Goal: Information Seeking & Learning: Learn about a topic

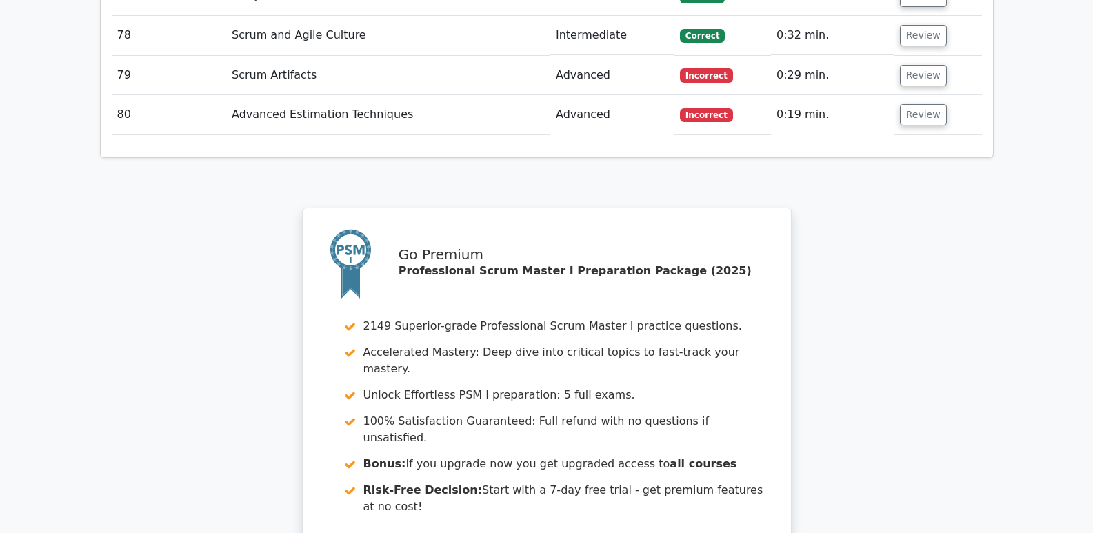
scroll to position [5803, 0]
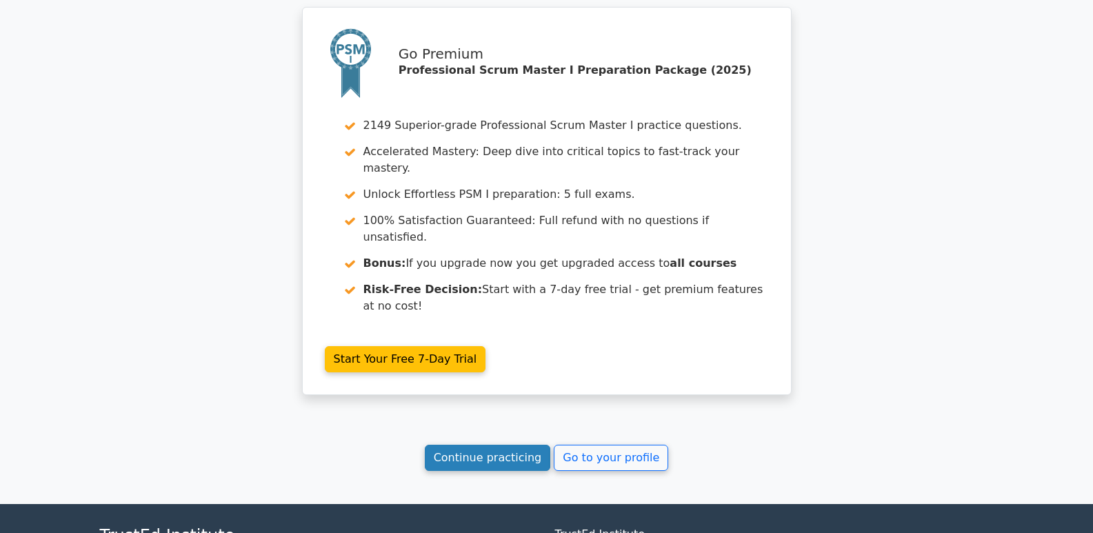
click at [484, 445] on link "Continue practicing" at bounding box center [488, 458] width 126 height 26
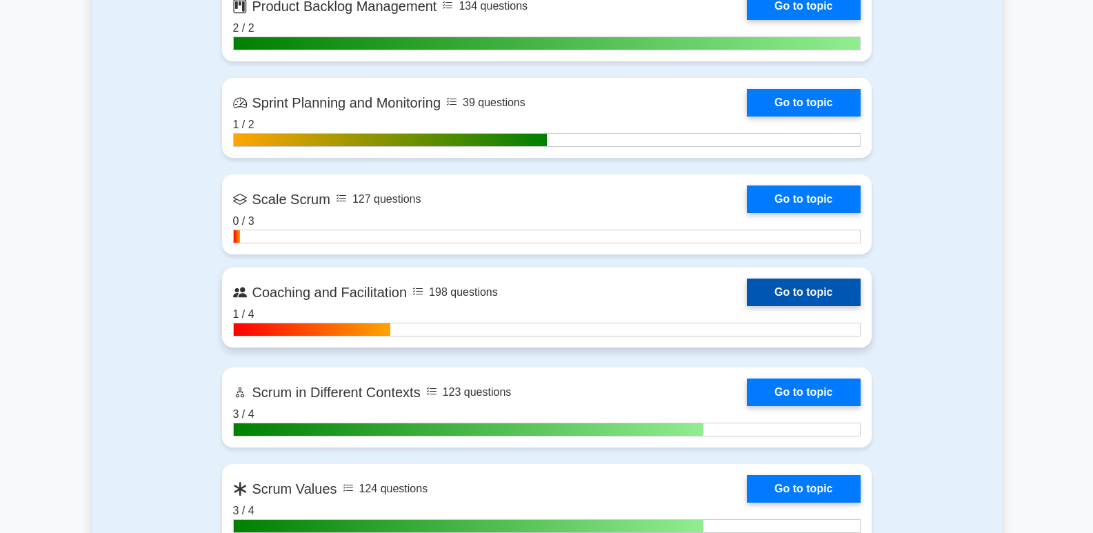
scroll to position [1518, 0]
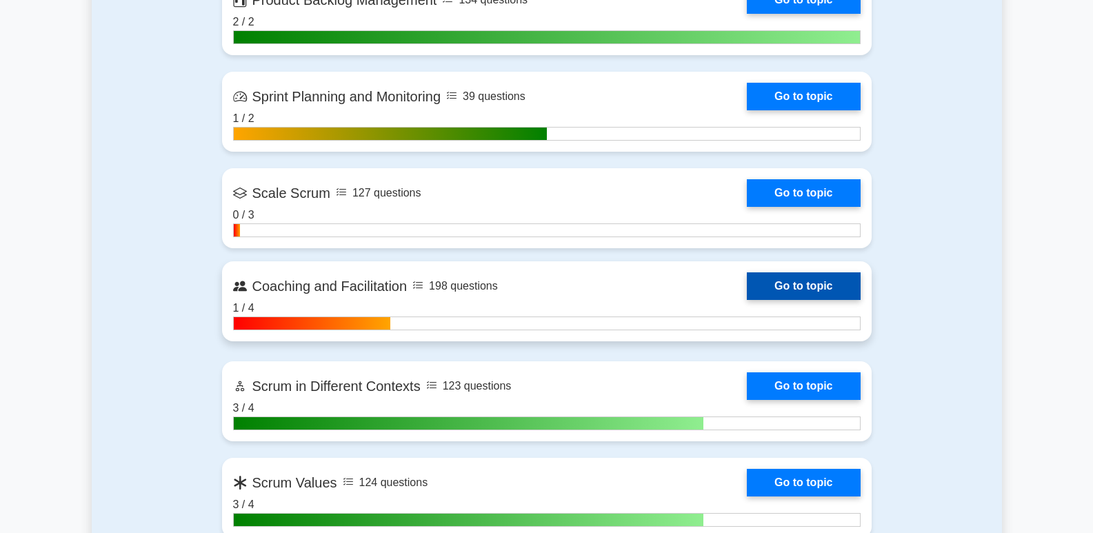
click at [837, 281] on link "Go to topic" at bounding box center [803, 286] width 113 height 28
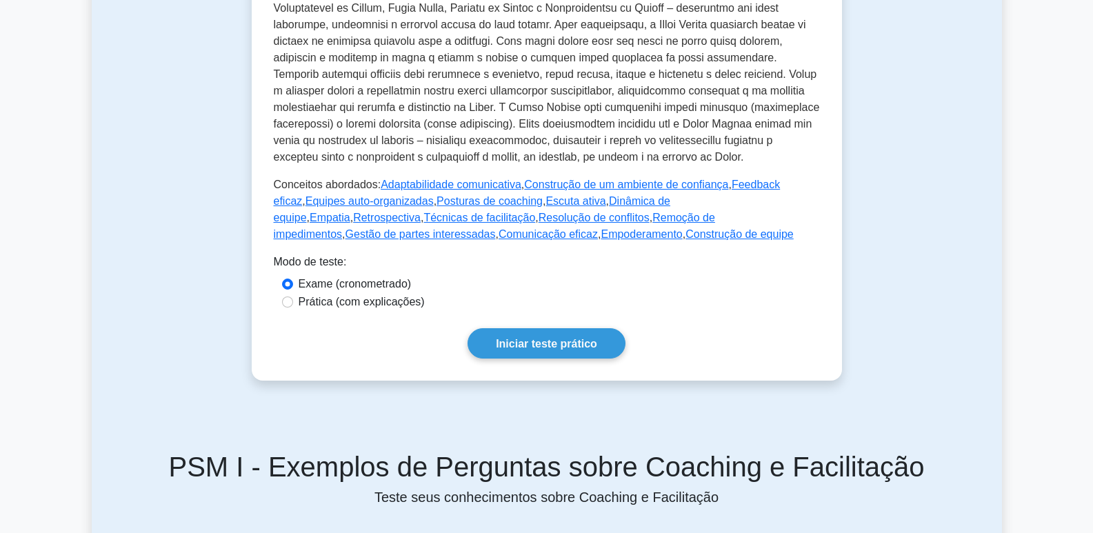
scroll to position [535, 0]
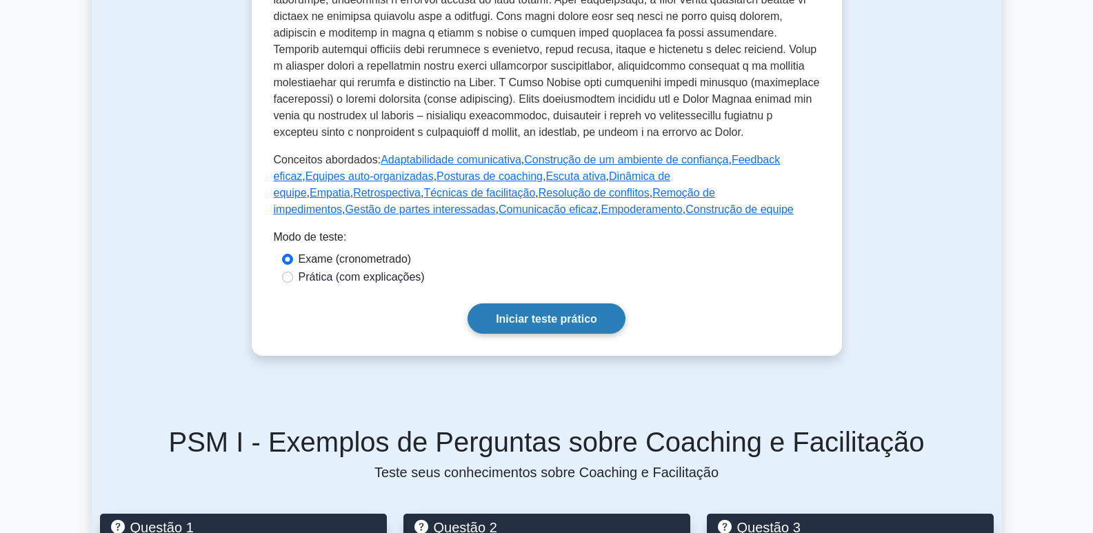
click at [555, 315] on font "Iniciar teste prático" at bounding box center [546, 319] width 101 height 12
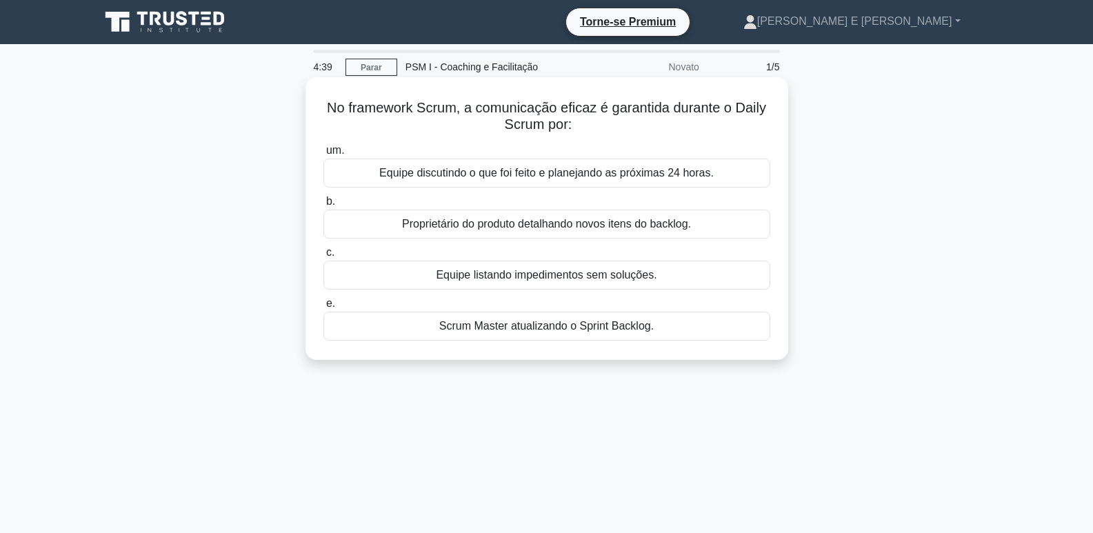
click at [601, 177] on font "Equipe discutindo o que foi feito e planejando as próximas 24 horas." at bounding box center [546, 173] width 335 height 12
click at [324, 155] on input "um. Equipe discutindo o que foi feito e planejando as próximas 24 horas." at bounding box center [324, 150] width 0 height 9
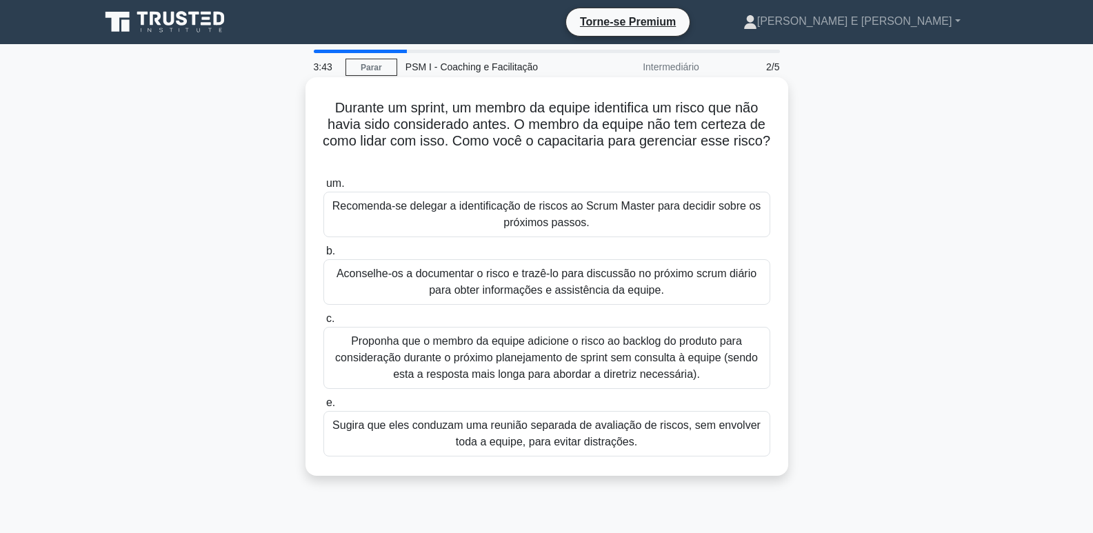
click at [652, 274] on font "Aconselhe-os a documentar o risco e trazê-lo para discussão no próximo scrum di…" at bounding box center [547, 282] width 420 height 28
click at [324, 256] on input "b. Aconselhe-os a documentar o risco e trazê-lo para discussão no próximo scrum…" at bounding box center [324, 251] width 0 height 9
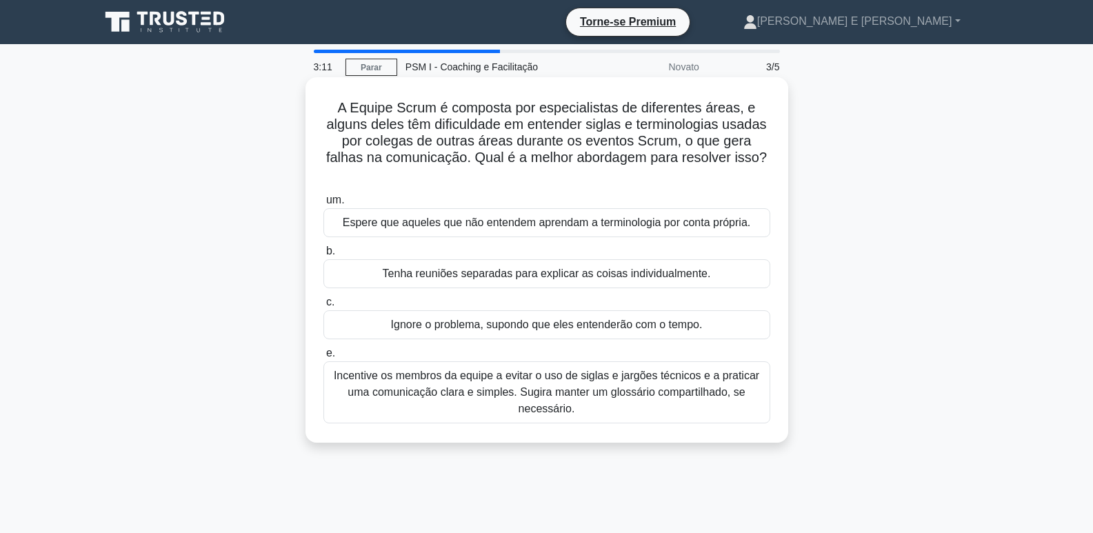
click at [635, 397] on font "Incentive os membros da equipe a evitar o uso de siglas e jargões técnicos e a …" at bounding box center [547, 392] width 426 height 45
click at [324, 358] on input "e. Incentive os membros da equipe a evitar o uso de siglas e jargões técnicos e…" at bounding box center [324, 353] width 0 height 9
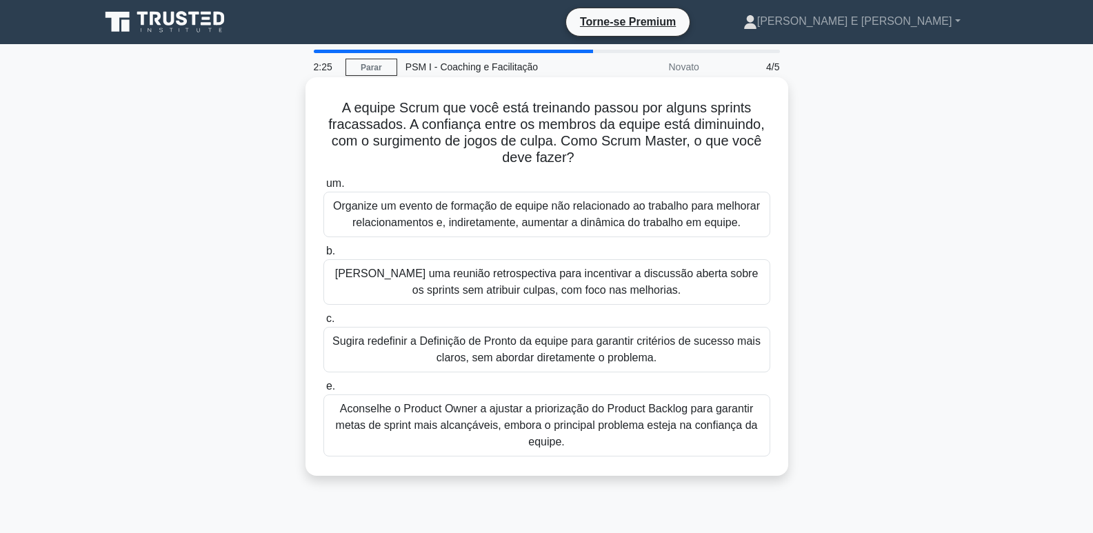
click at [613, 284] on font "Promova uma reunião retrospectiva para incentivar a discussão aberta sobre os s…" at bounding box center [547, 282] width 424 height 28
click at [324, 256] on input "b. Promova uma reunião retrospectiva para incentivar a discussão aberta sobre o…" at bounding box center [324, 251] width 0 height 9
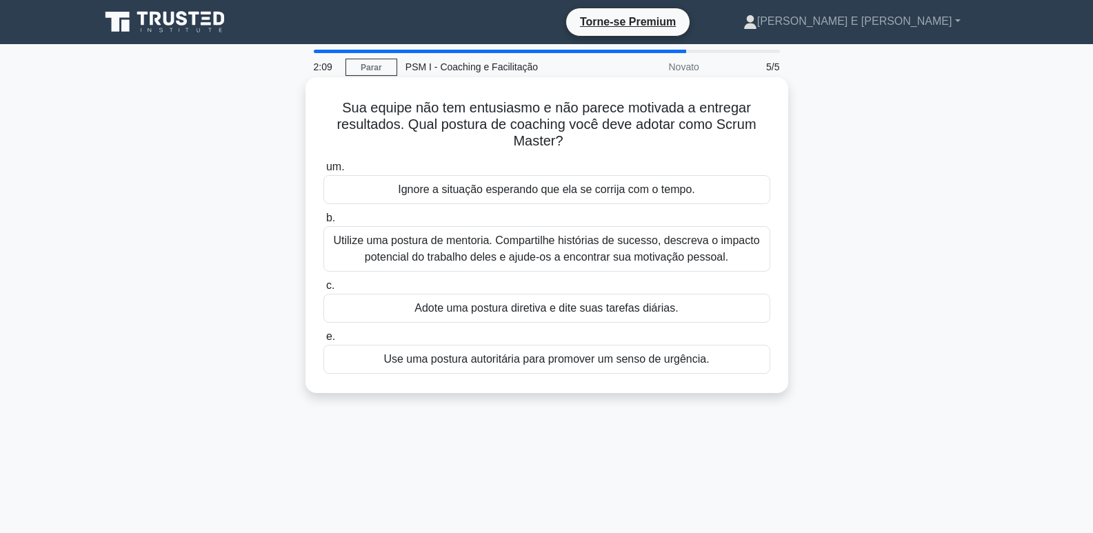
click at [620, 251] on font "Utilize uma postura de mentoria. Compartilhe histórias de sucesso, descreva o i…" at bounding box center [546, 249] width 426 height 28
click at [324, 223] on input "b. Utilize uma postura de mentoria. Compartilhe histórias de sucesso, descreva …" at bounding box center [324, 218] width 0 height 9
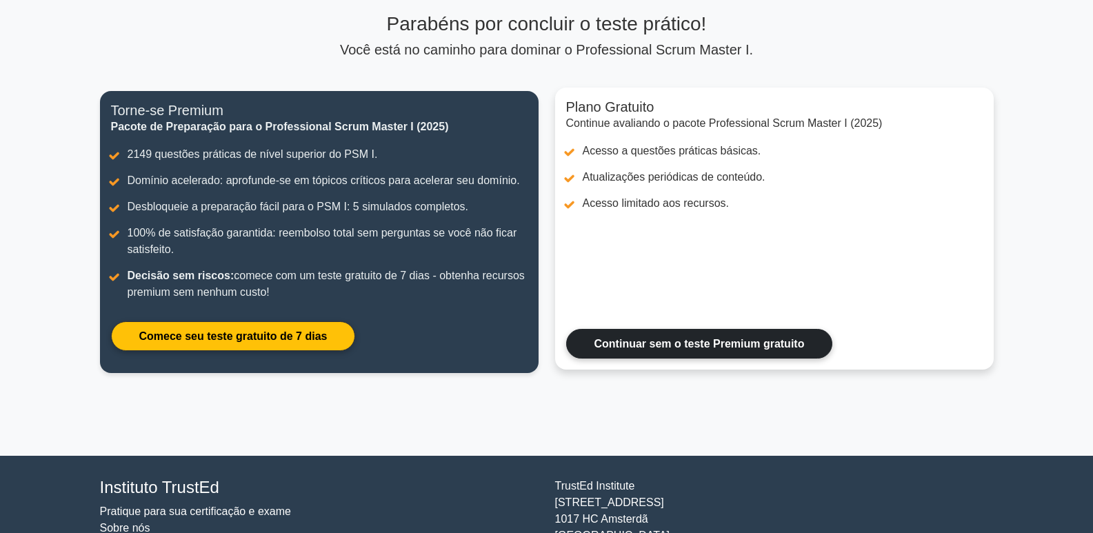
scroll to position [138, 0]
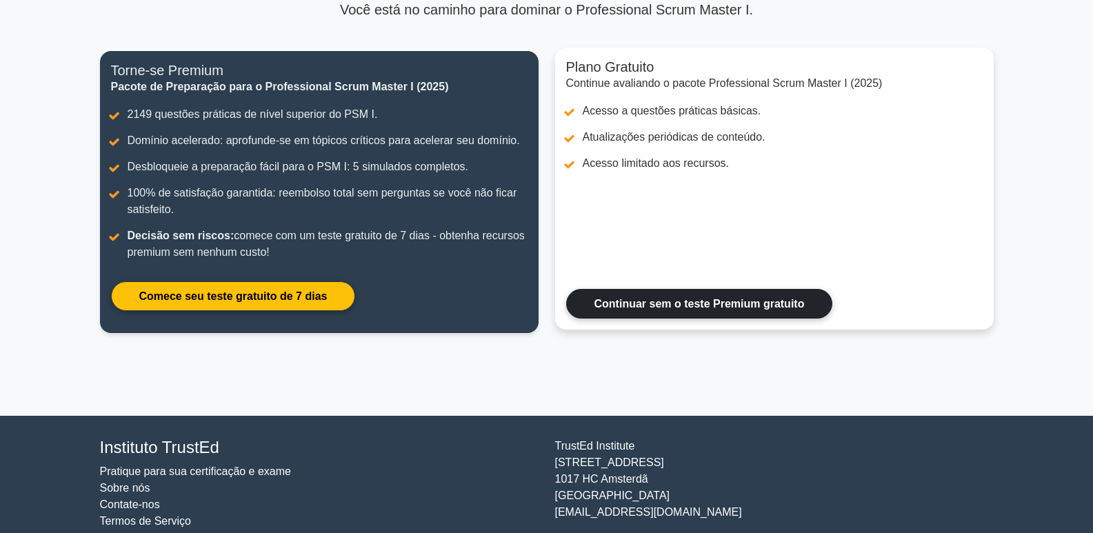
click at [741, 310] on link "Continuar sem o teste Premium gratuito" at bounding box center [699, 304] width 267 height 30
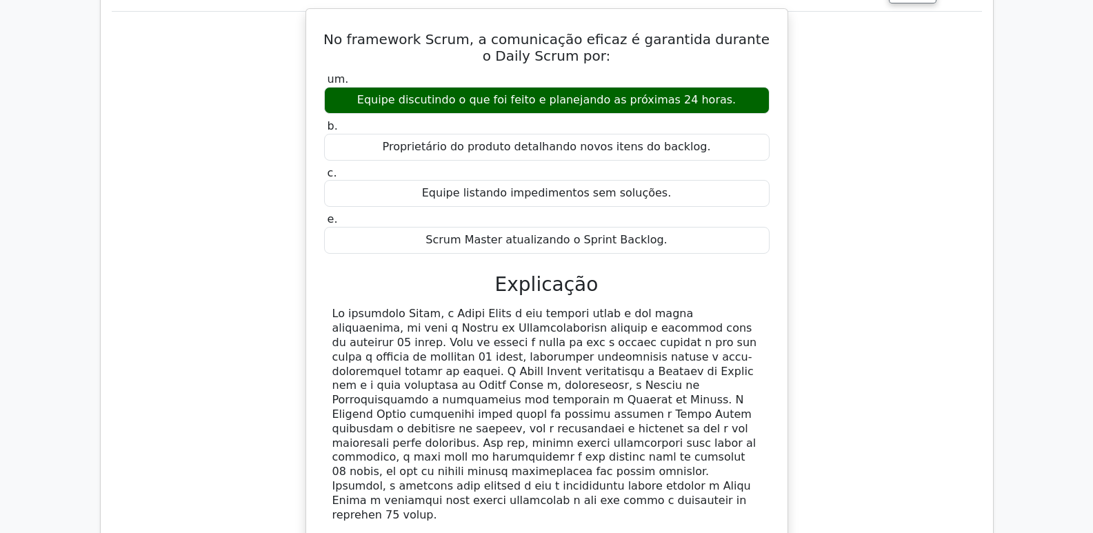
scroll to position [1449, 0]
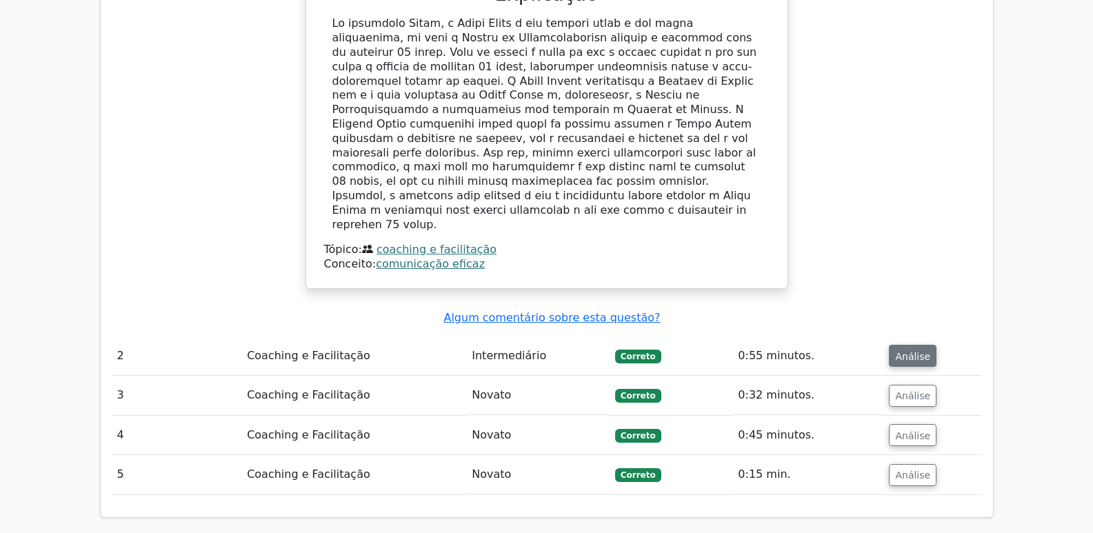
click at [899, 350] on font "Análise" at bounding box center [912, 355] width 35 height 11
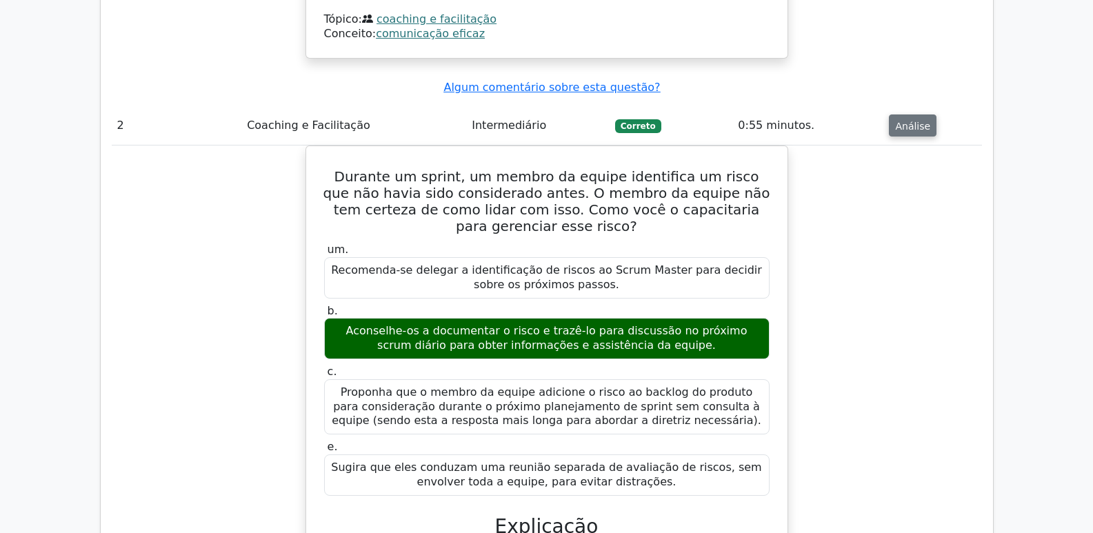
scroll to position [1655, 0]
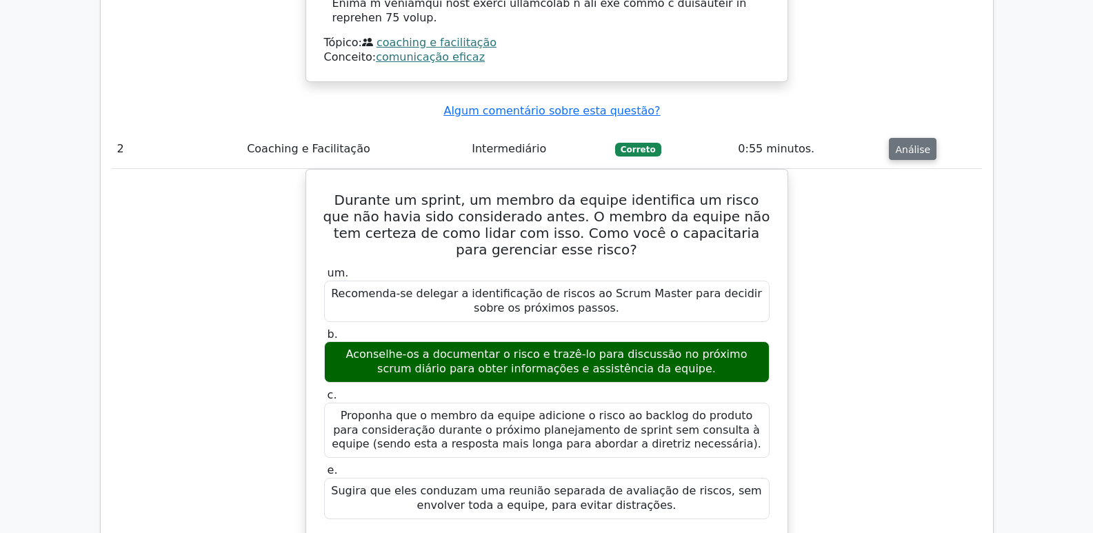
click at [902, 143] on font "Análise" at bounding box center [912, 148] width 35 height 11
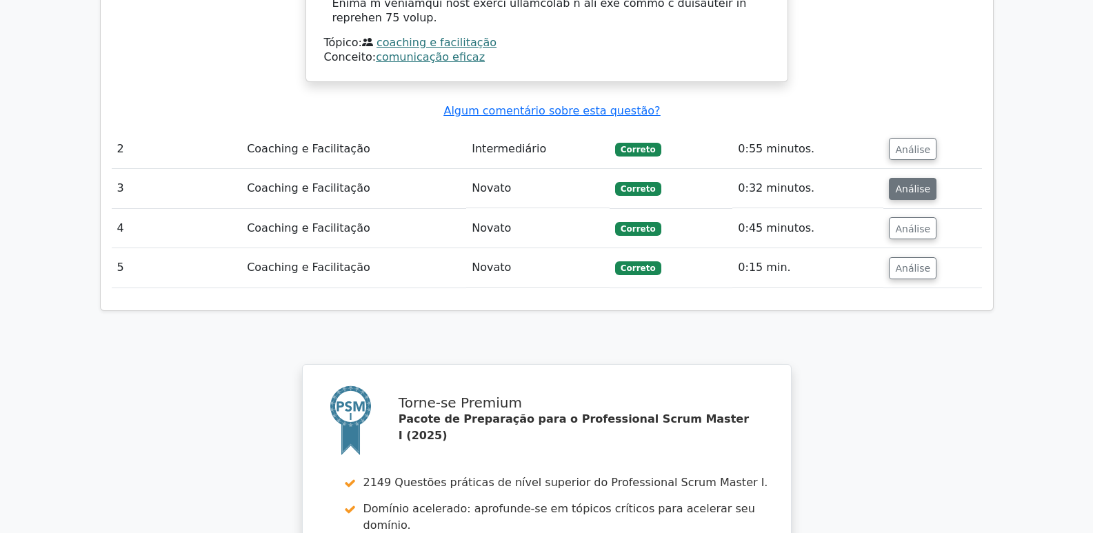
click at [920, 183] on font "Análise" at bounding box center [912, 188] width 35 height 11
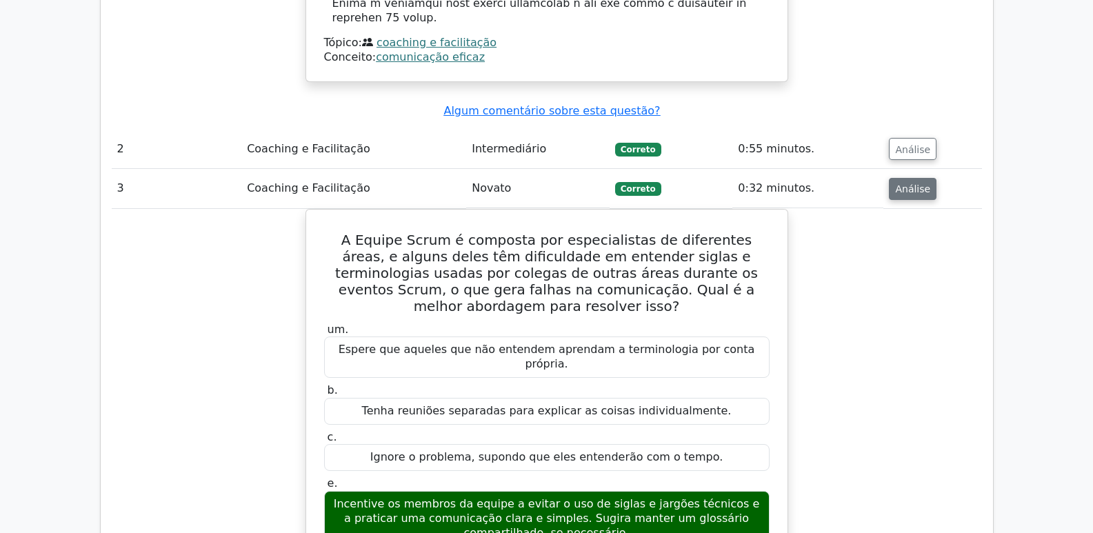
click at [895, 183] on font "Análise" at bounding box center [912, 188] width 35 height 11
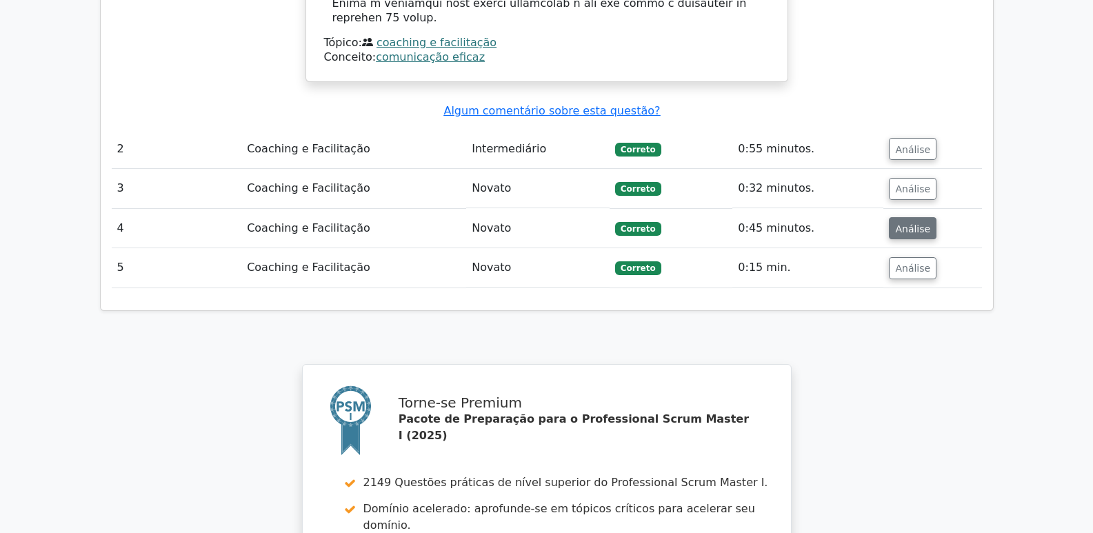
click at [911, 217] on button "Análise" at bounding box center [913, 228] width 48 height 22
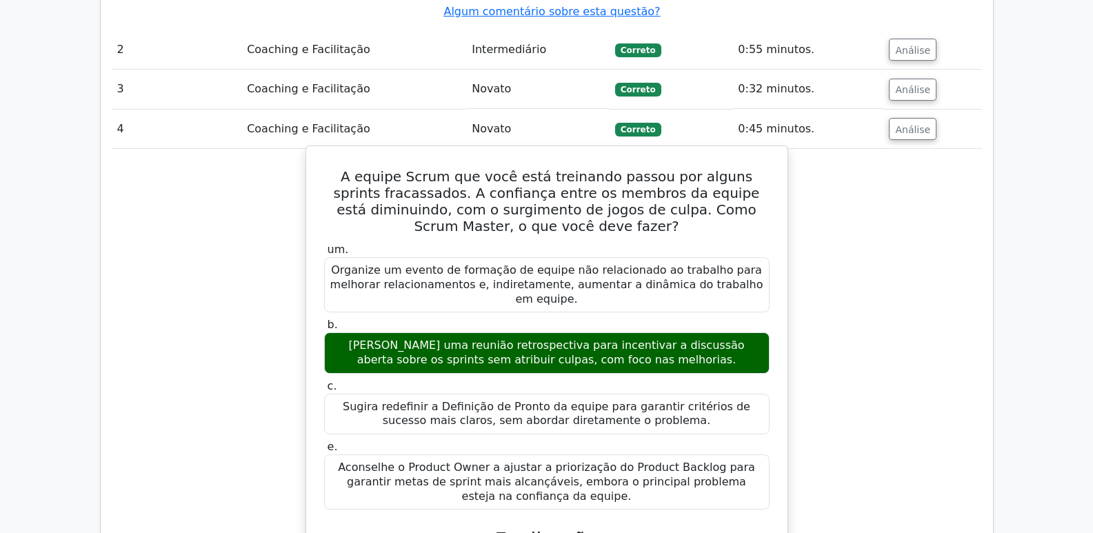
scroll to position [1793, 0]
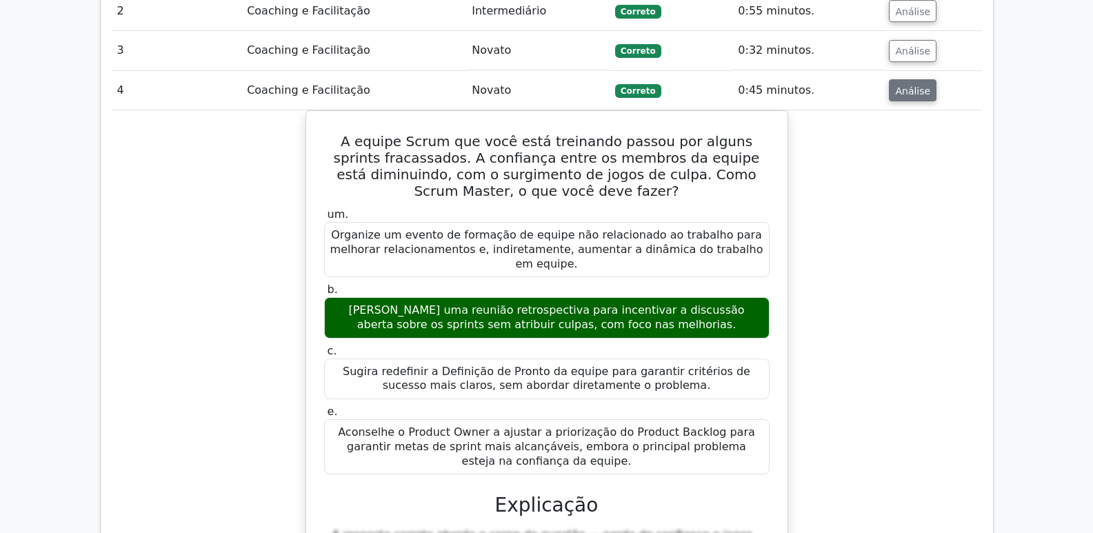
click at [910, 79] on button "Análise" at bounding box center [913, 90] width 48 height 22
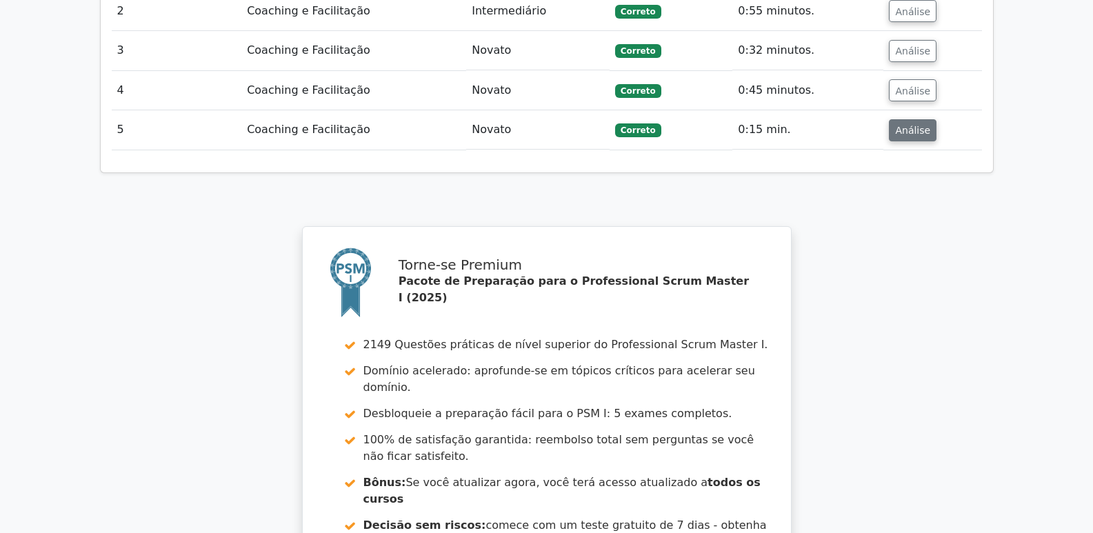
click at [922, 119] on button "Análise" at bounding box center [913, 130] width 48 height 22
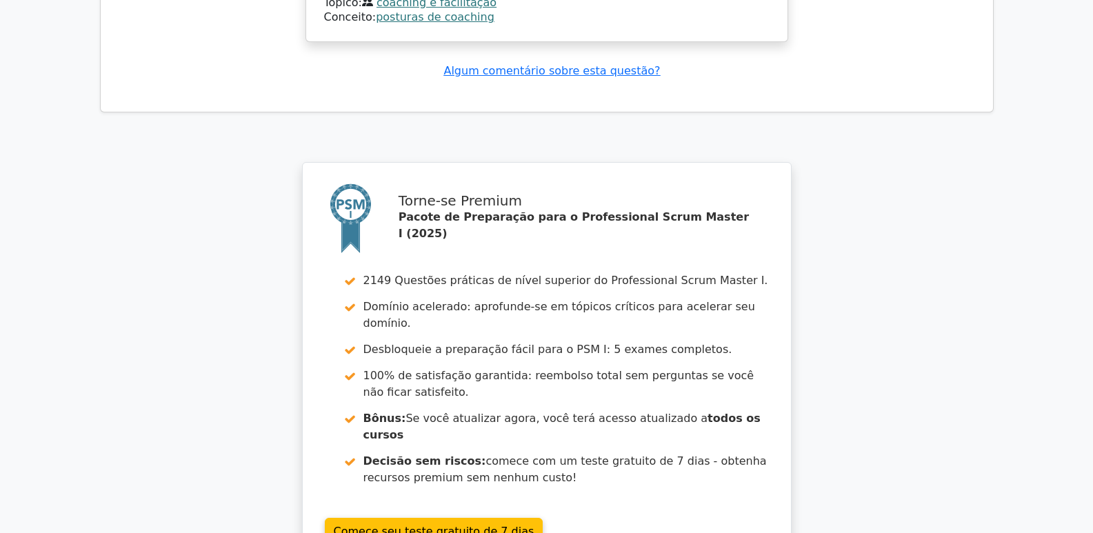
scroll to position [2621, 0]
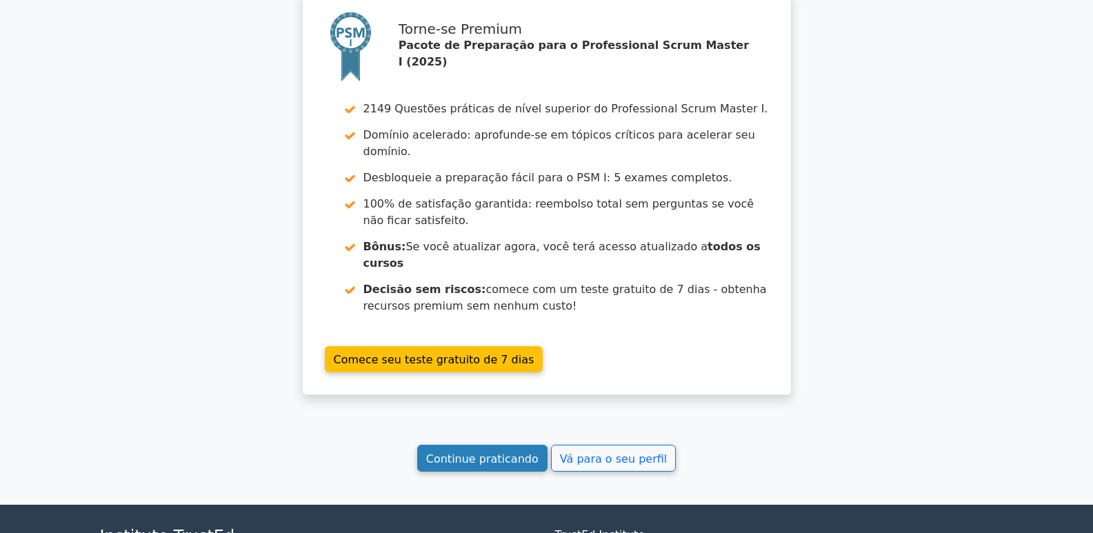
click at [490, 445] on link "Continue praticando" at bounding box center [482, 458] width 130 height 27
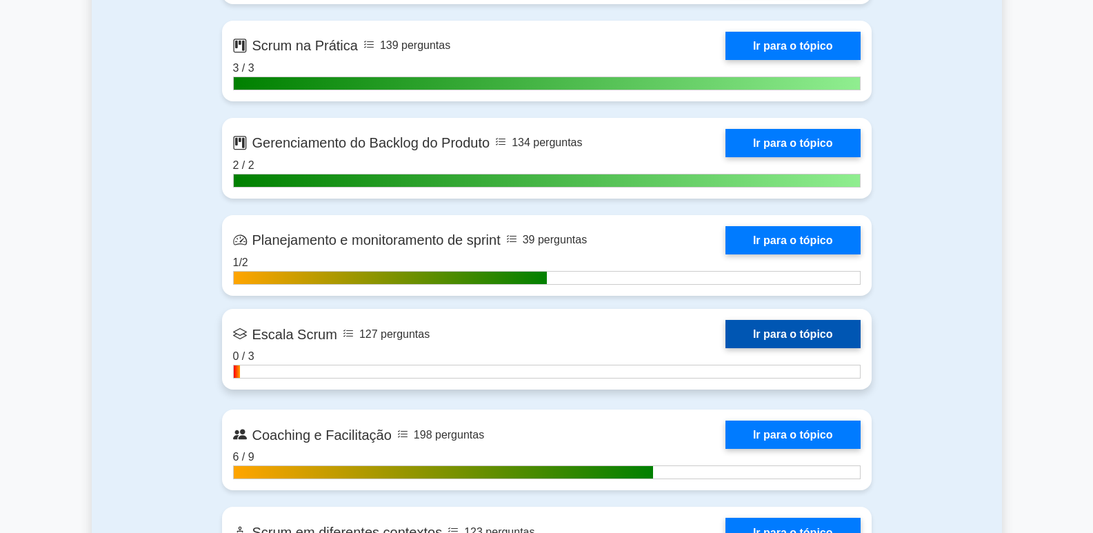
scroll to position [1449, 0]
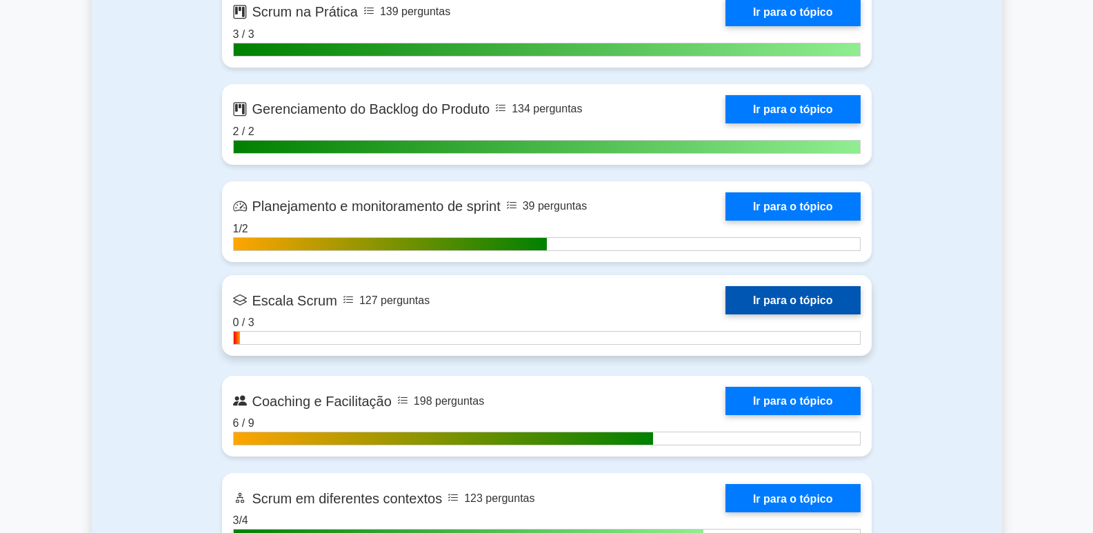
click at [726, 314] on link "Ir para o tópico" at bounding box center [793, 300] width 135 height 28
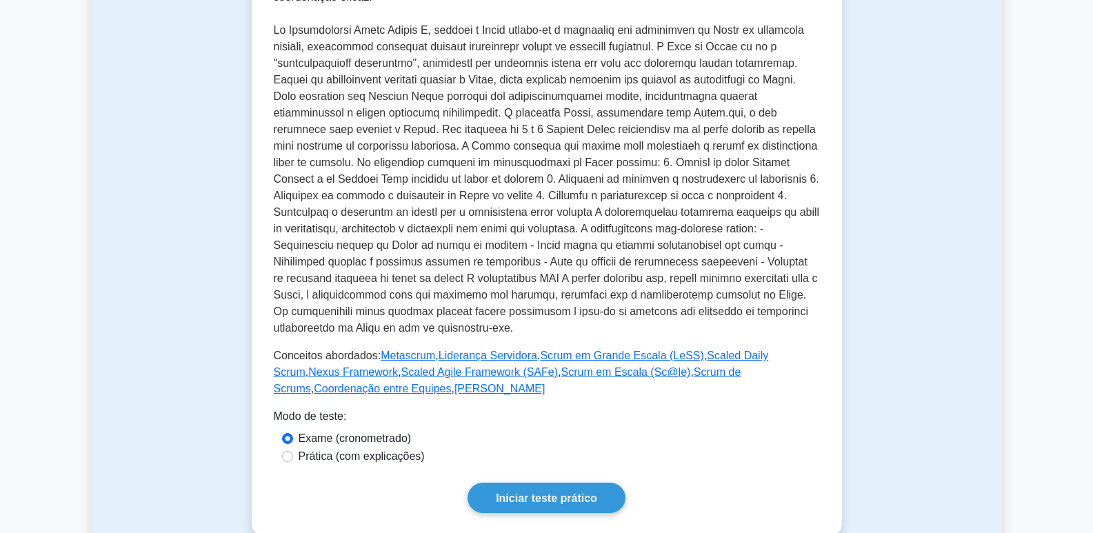
scroll to position [69, 0]
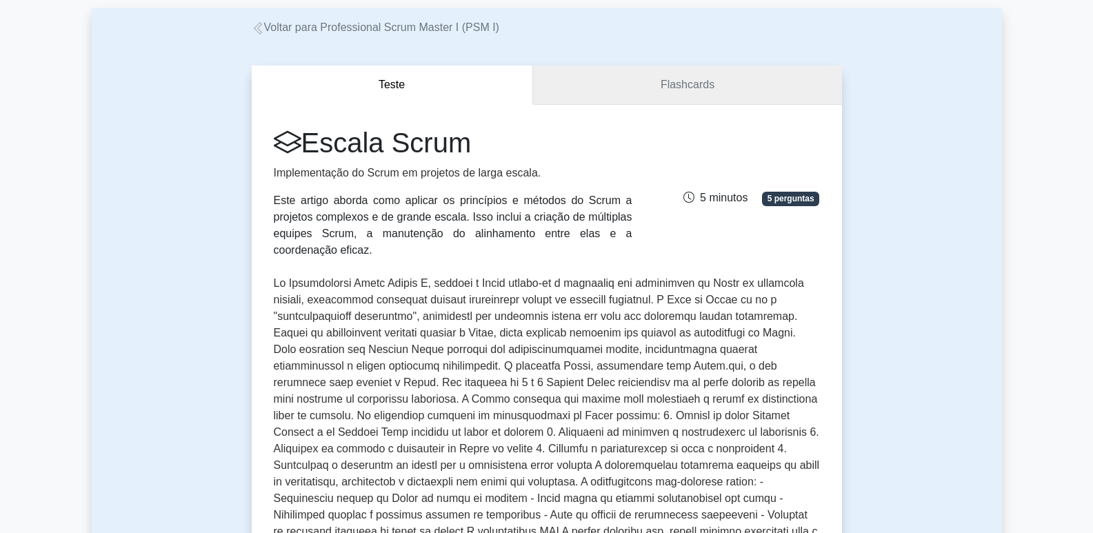
click at [634, 79] on link "Flashcards" at bounding box center [687, 85] width 309 height 39
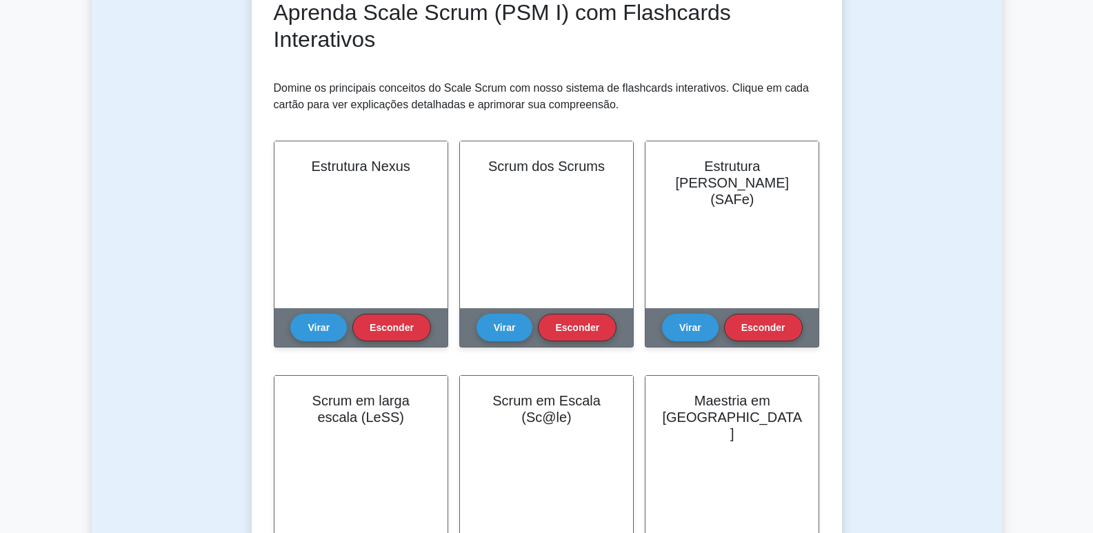
scroll to position [138, 0]
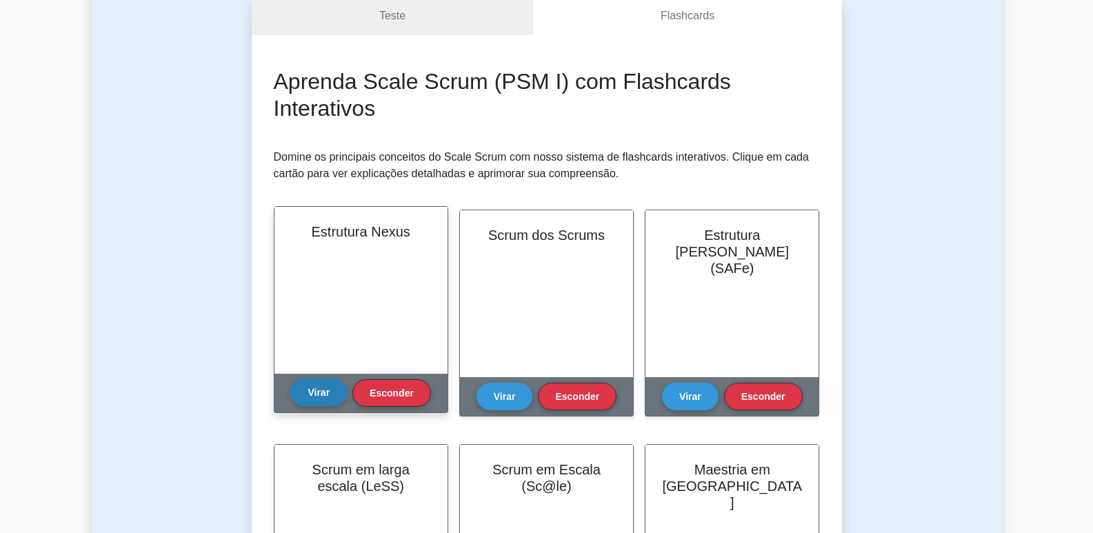
click at [303, 395] on button "Virar" at bounding box center [318, 393] width 57 height 28
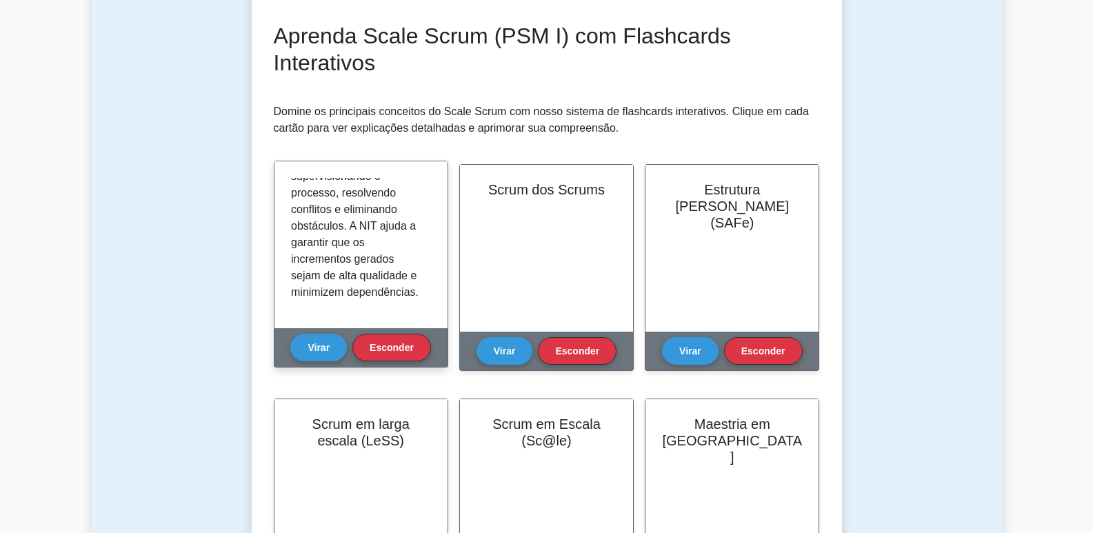
scroll to position [207, 0]
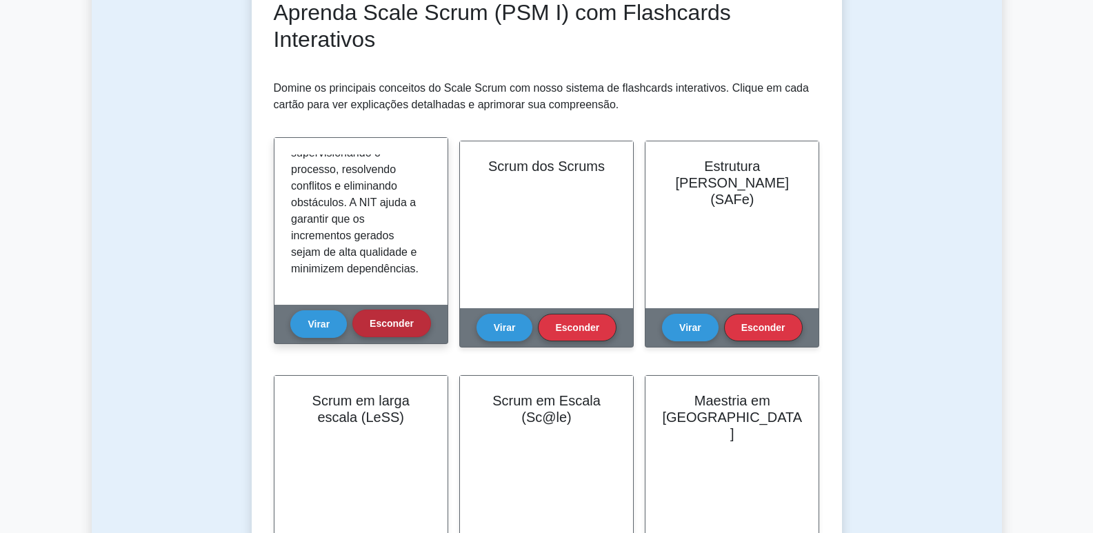
click at [391, 325] on font "Esconder" at bounding box center [392, 323] width 44 height 11
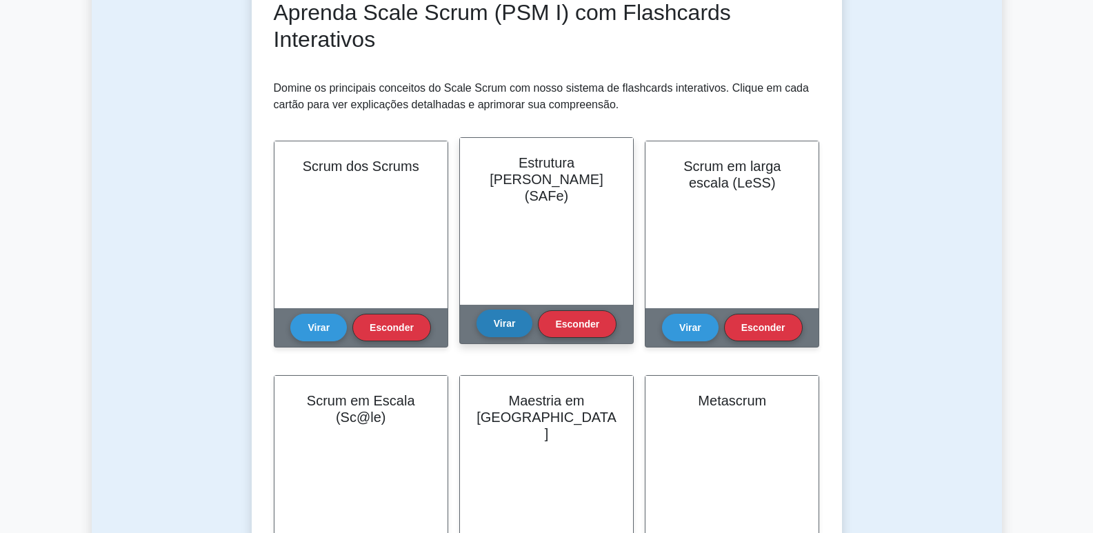
click at [512, 320] on font "Virar" at bounding box center [505, 323] width 22 height 11
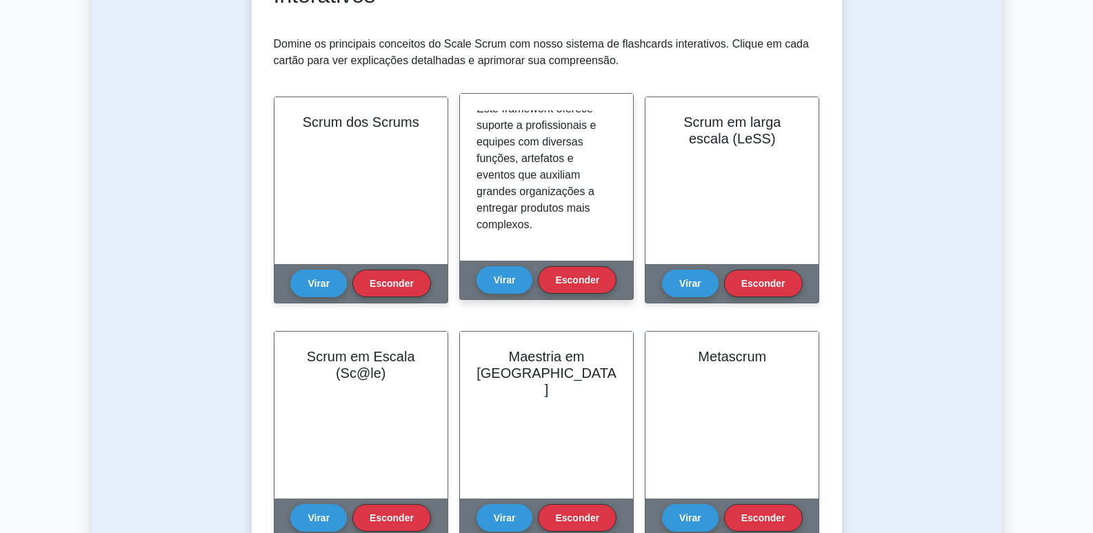
scroll to position [276, 0]
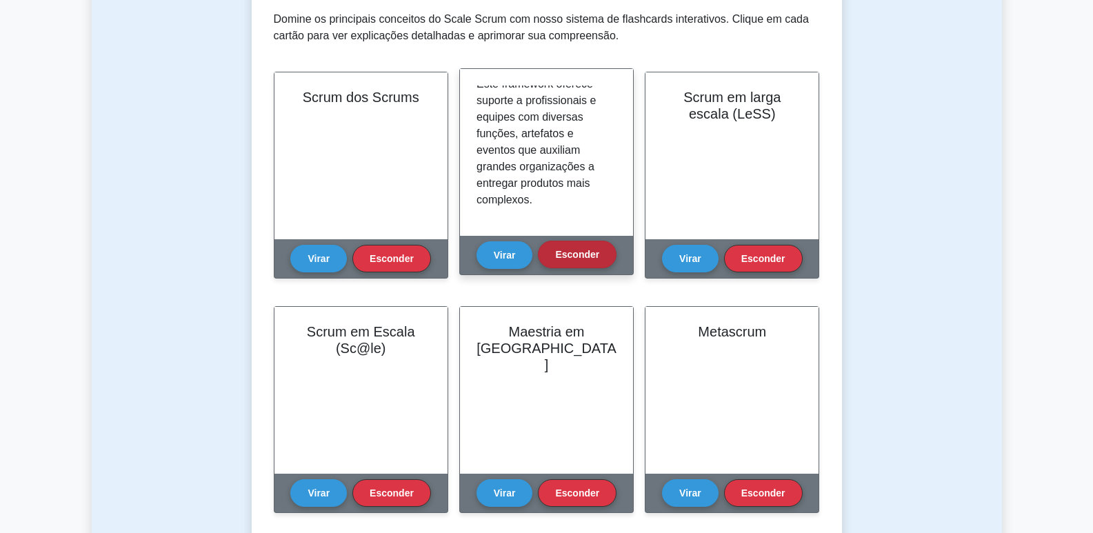
click at [571, 249] on font "Esconder" at bounding box center [577, 254] width 44 height 11
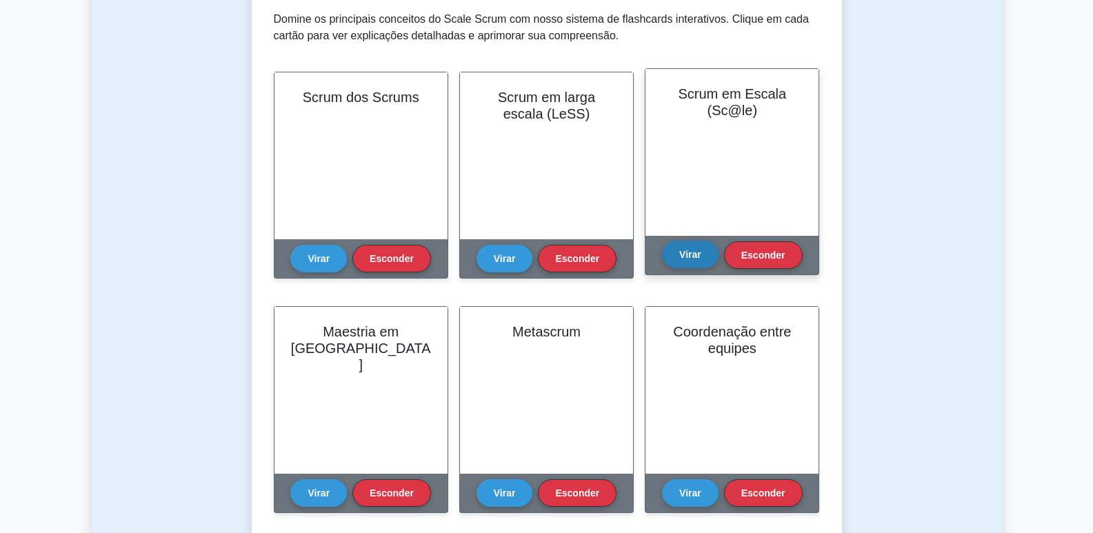
click at [699, 261] on button "Virar" at bounding box center [690, 255] width 57 height 28
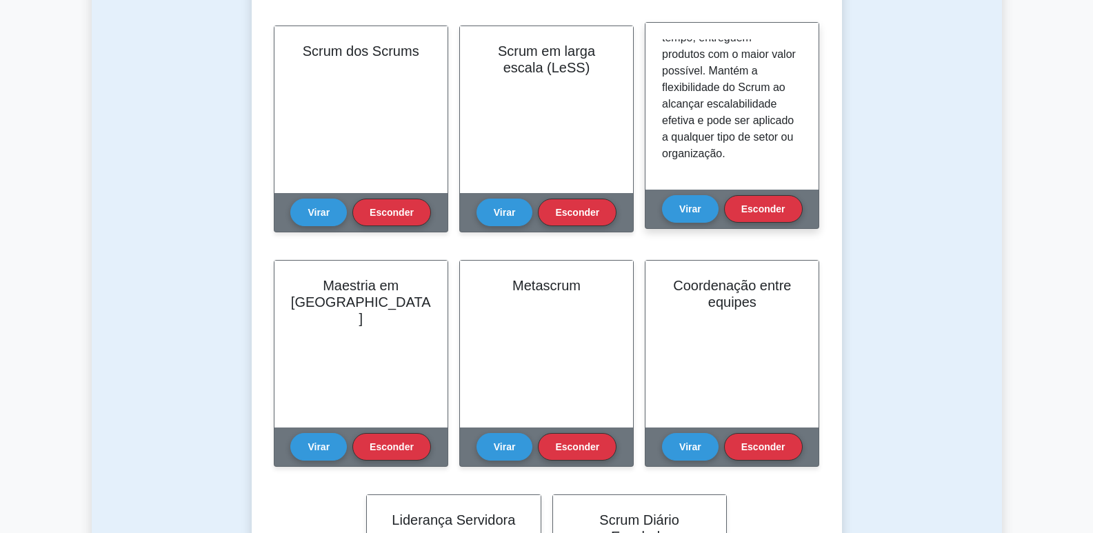
scroll to position [345, 0]
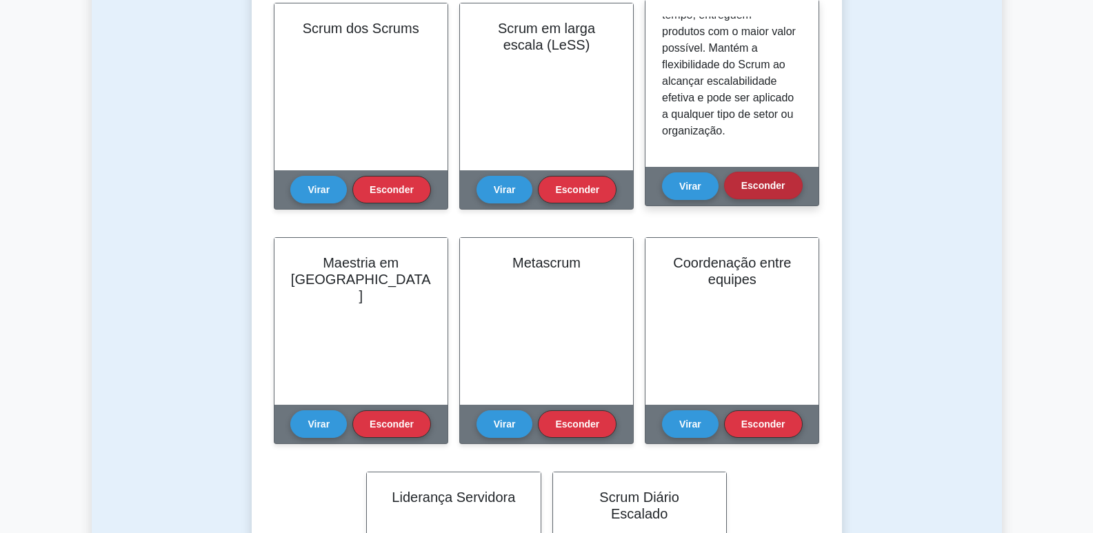
click at [773, 195] on button "Esconder" at bounding box center [763, 186] width 79 height 28
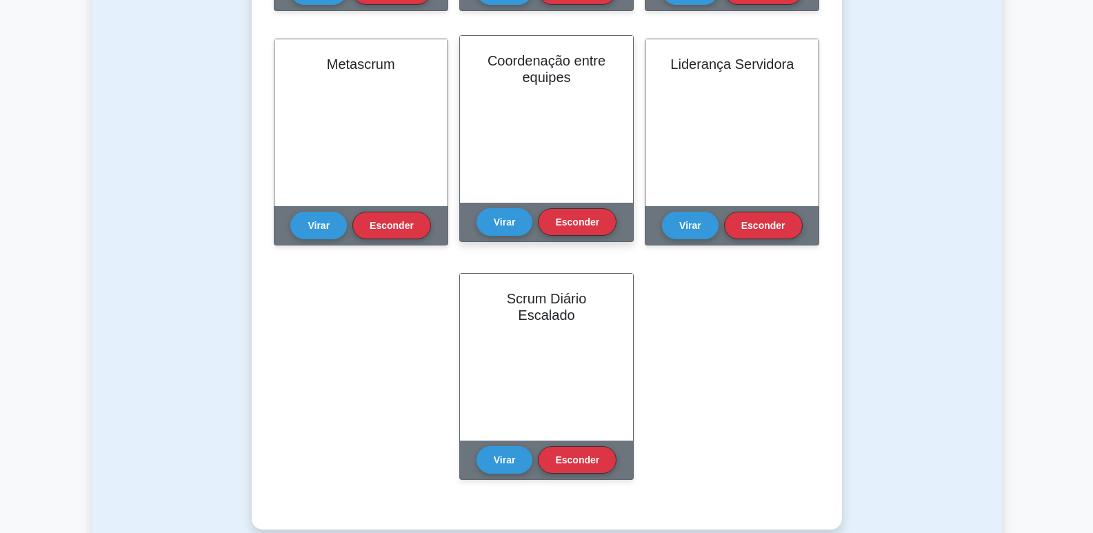
scroll to position [621, 0]
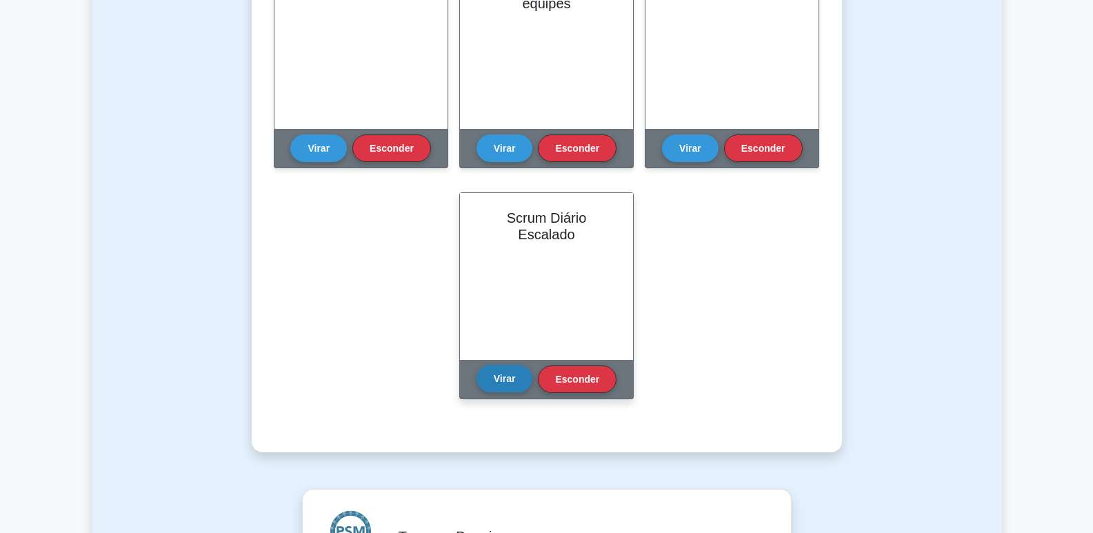
click at [504, 377] on font "Virar" at bounding box center [505, 378] width 22 height 11
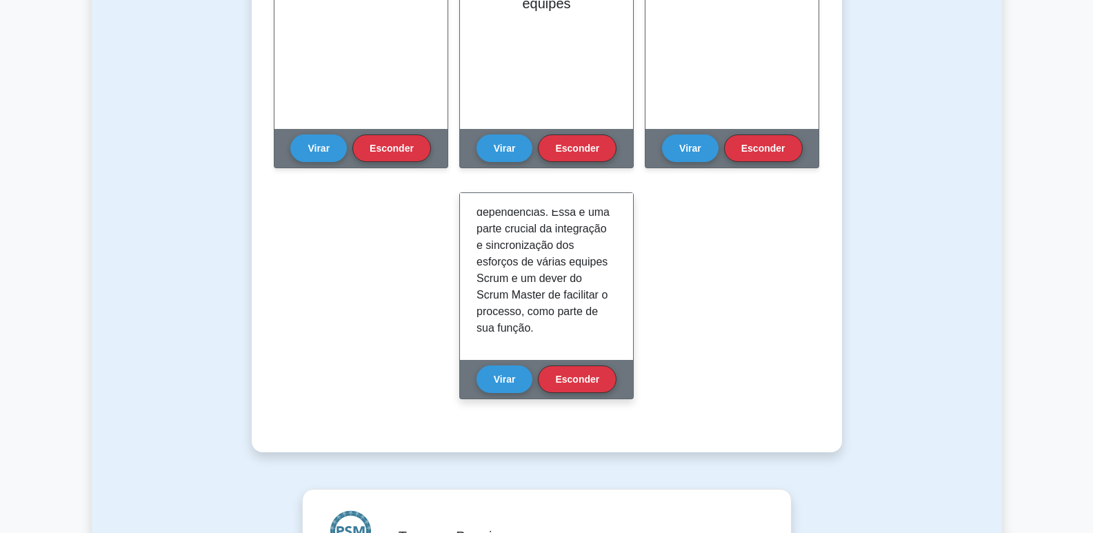
scroll to position [241, 0]
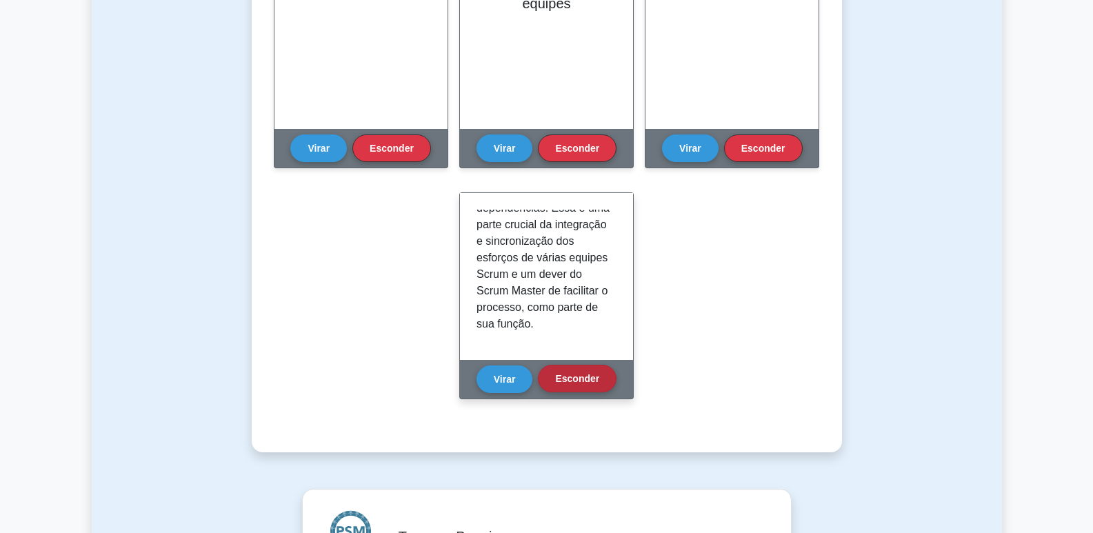
click at [576, 378] on font "Esconder" at bounding box center [577, 378] width 44 height 11
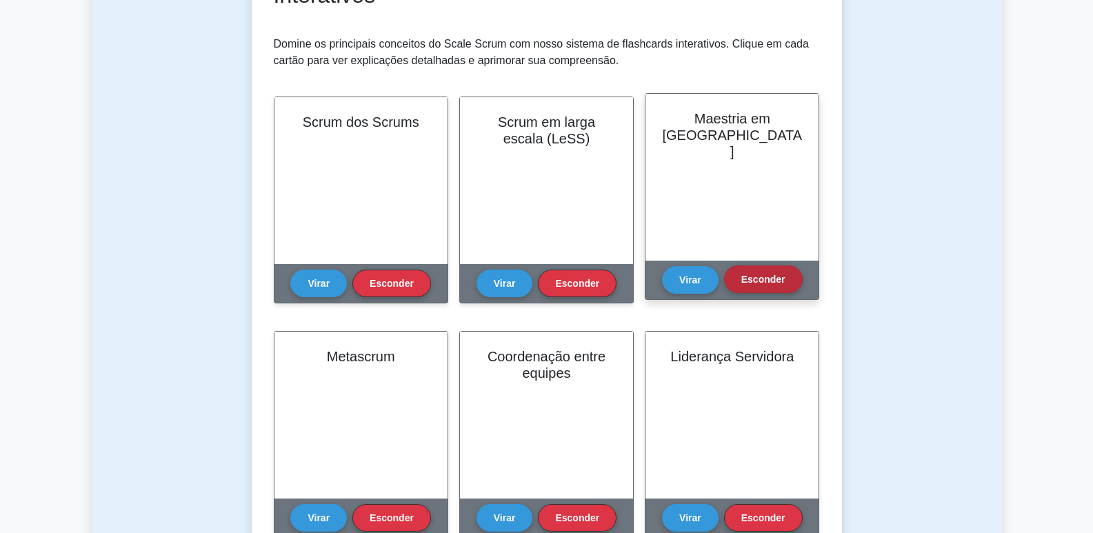
scroll to position [276, 0]
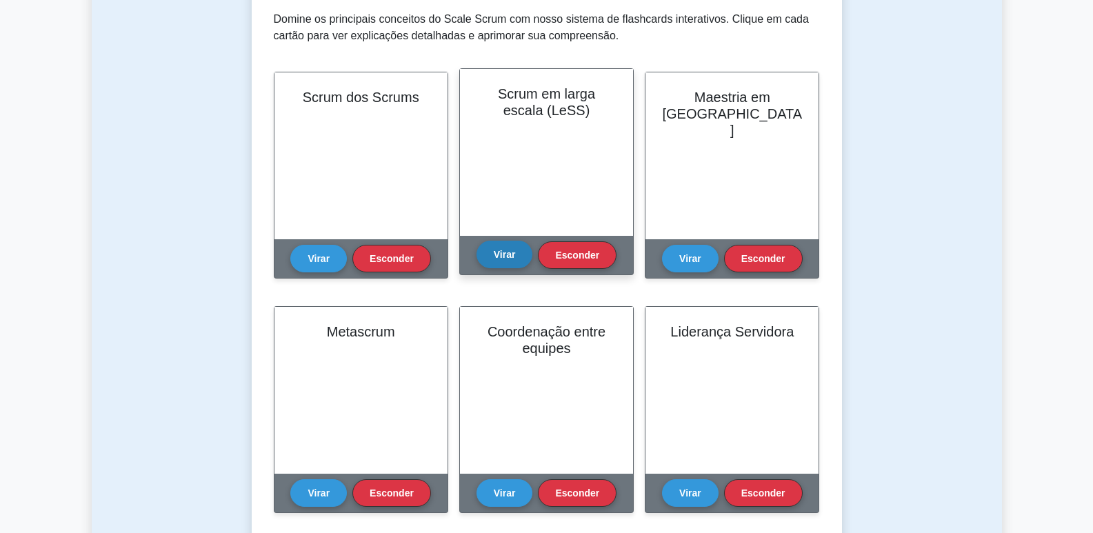
click at [510, 250] on font "Virar" at bounding box center [505, 254] width 22 height 11
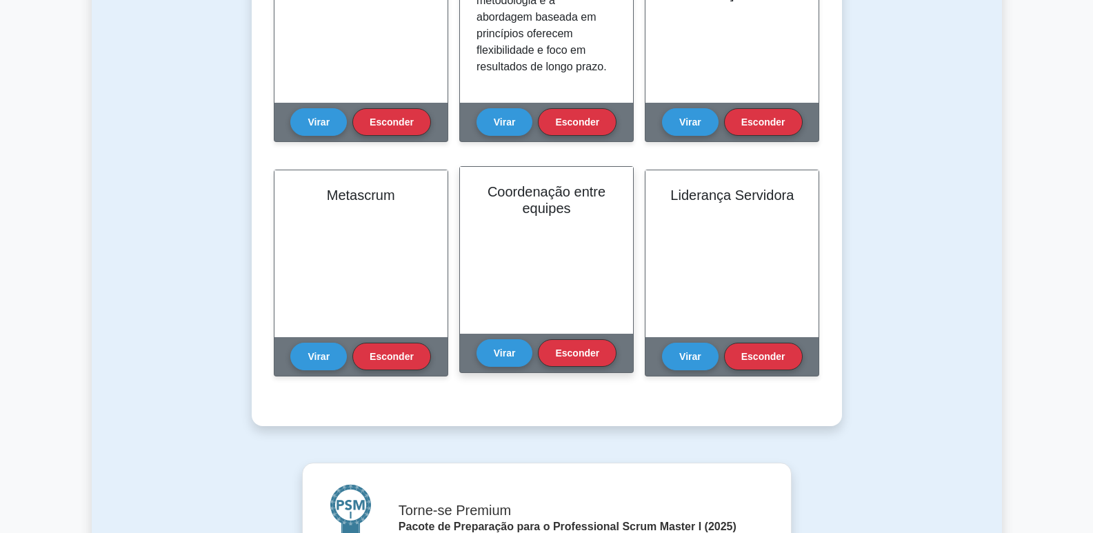
scroll to position [414, 0]
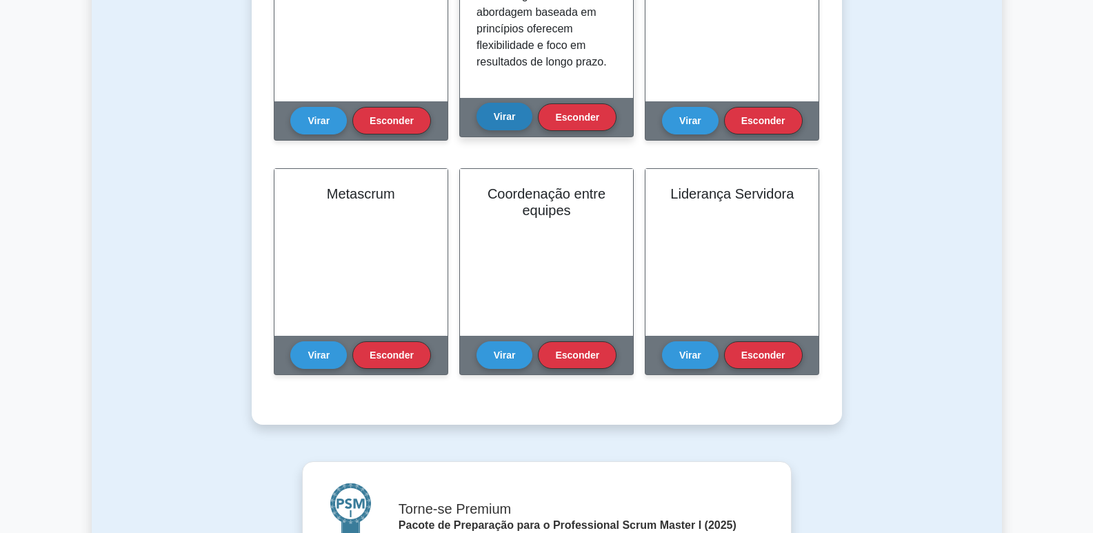
click at [496, 119] on font "Virar" at bounding box center [505, 116] width 22 height 11
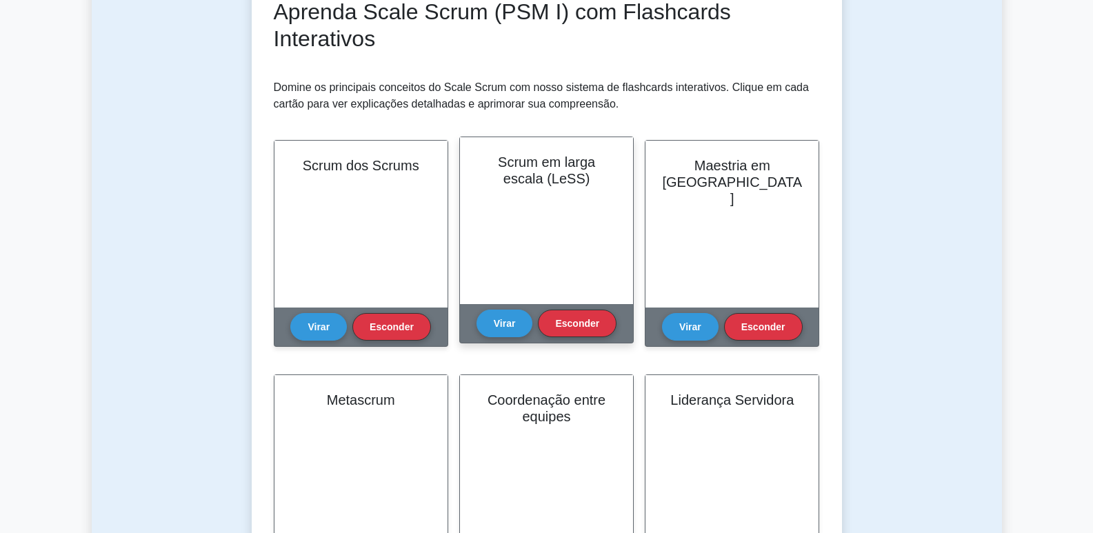
scroll to position [207, 0]
click at [503, 322] on font "Virar" at bounding box center [505, 323] width 22 height 11
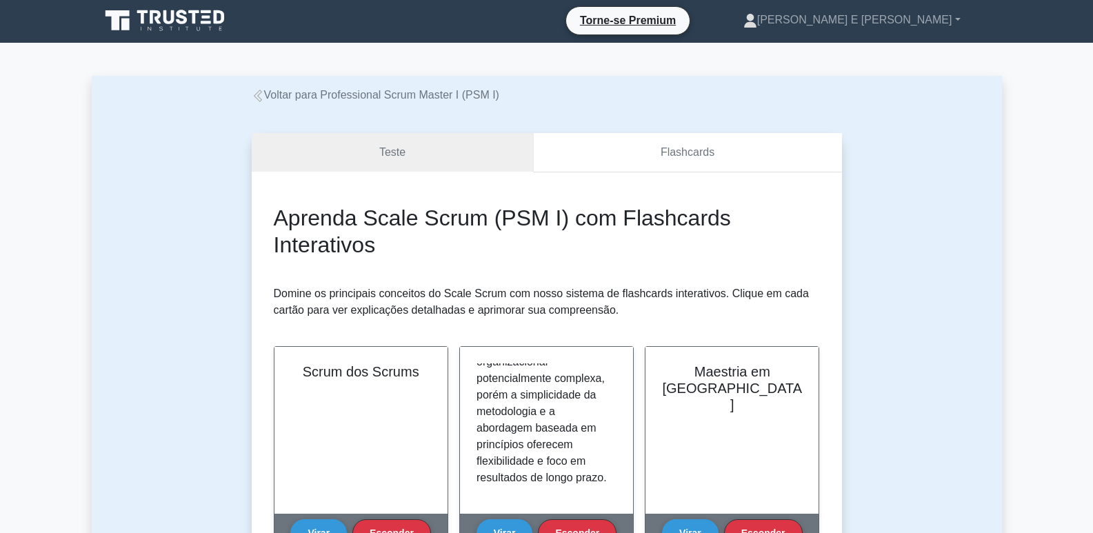
scroll to position [0, 0]
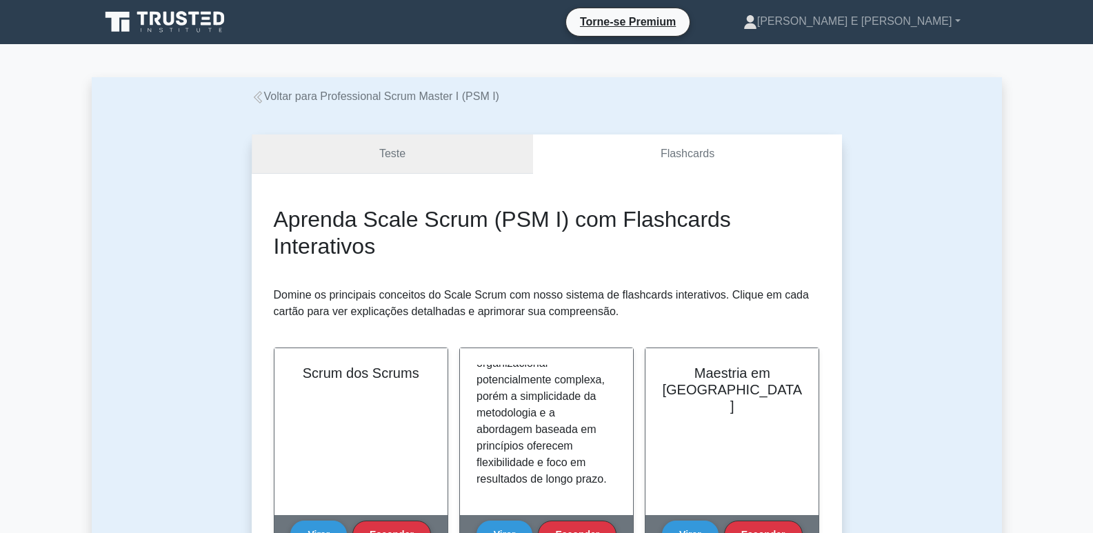
click at [487, 135] on link "Teste" at bounding box center [392, 154] width 281 height 39
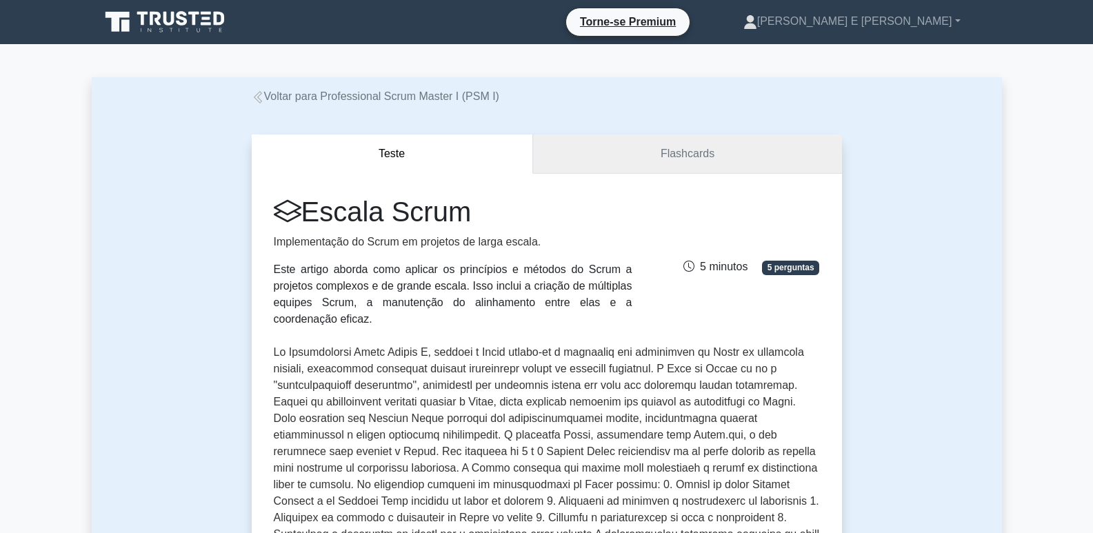
click at [741, 155] on link "Flashcards" at bounding box center [687, 154] width 309 height 39
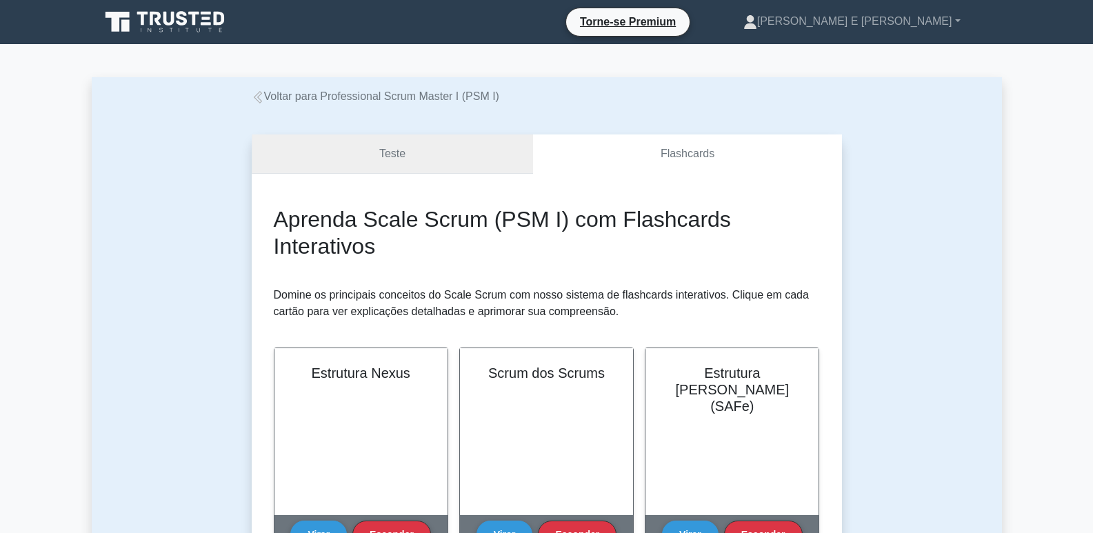
click at [505, 158] on link "Teste" at bounding box center [392, 154] width 281 height 39
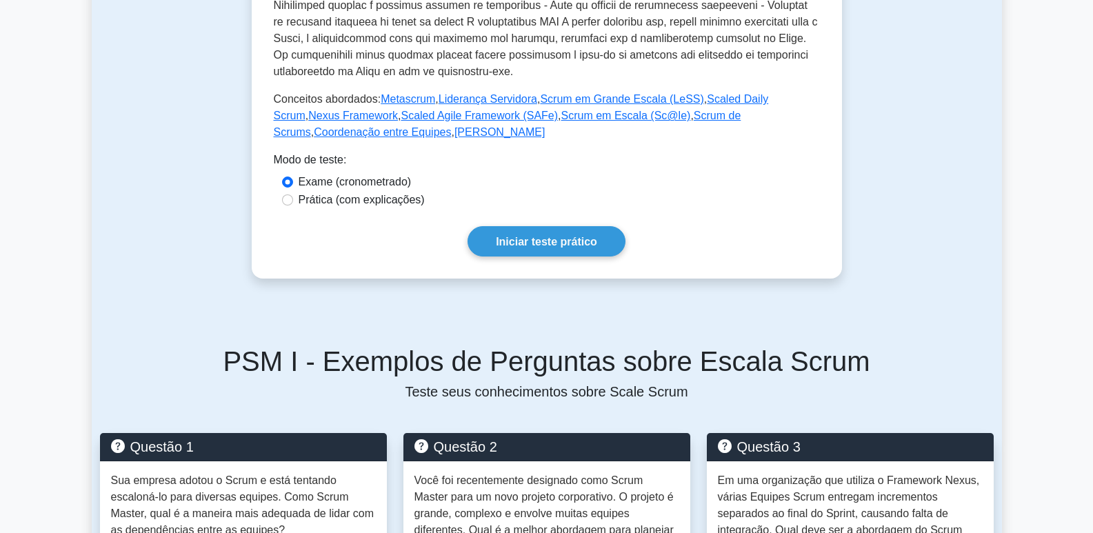
scroll to position [345, 0]
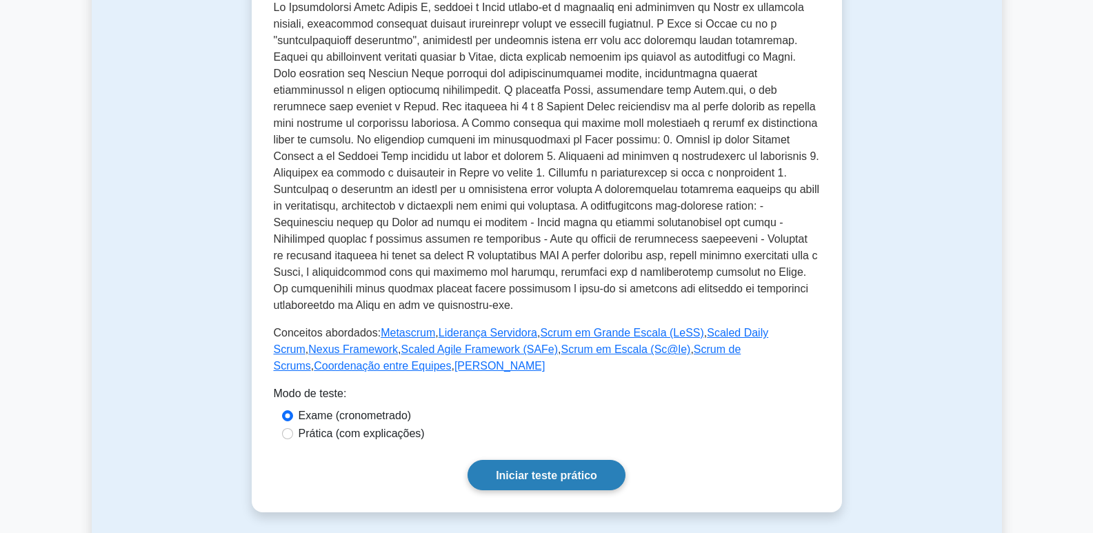
click at [554, 477] on font "Iniciar teste prático" at bounding box center [546, 476] width 101 height 12
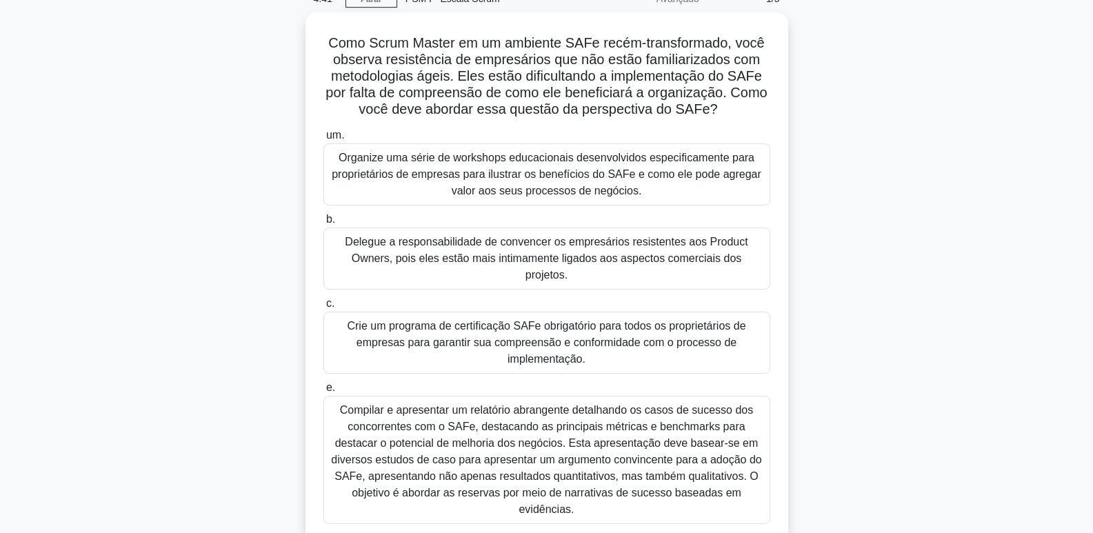
scroll to position [69, 0]
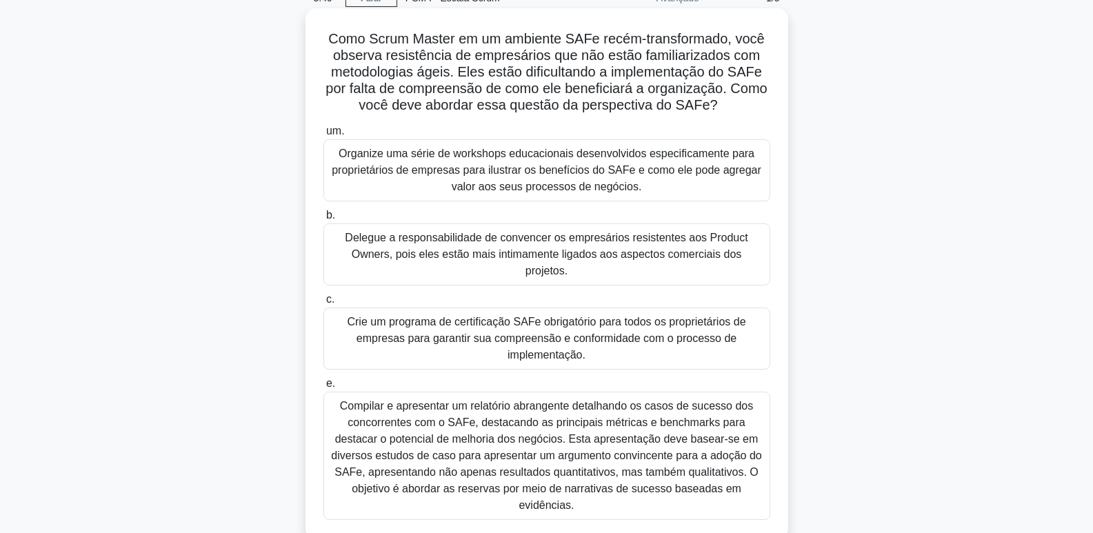
click at [621, 167] on font "Organize uma série de workshops educacionais desenvolvidos especificamente para…" at bounding box center [547, 170] width 430 height 45
click at [324, 136] on input "um. Organize uma série de workshops educacionais desenvolvidos especificamente …" at bounding box center [324, 131] width 0 height 9
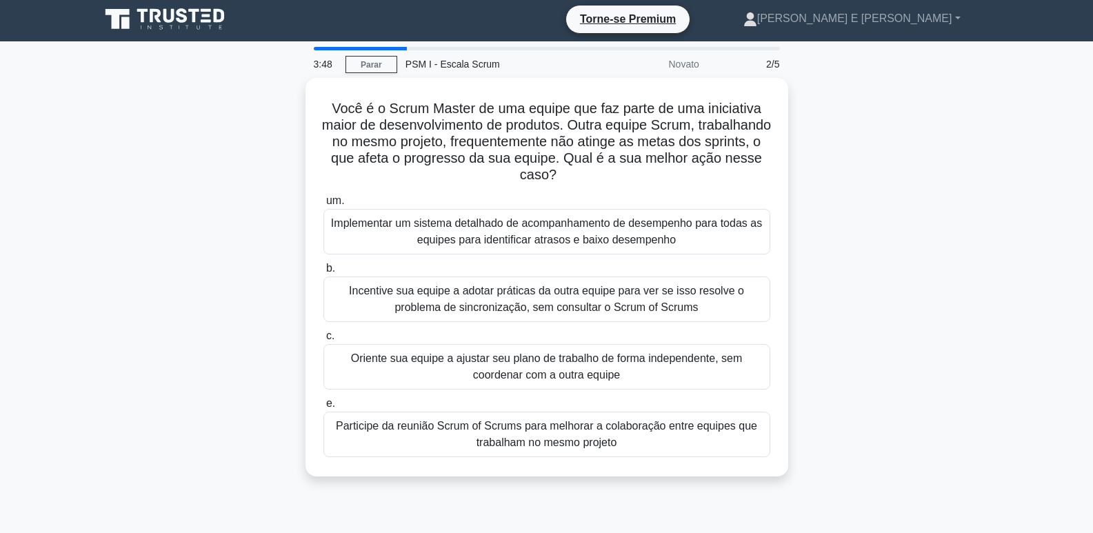
scroll to position [0, 0]
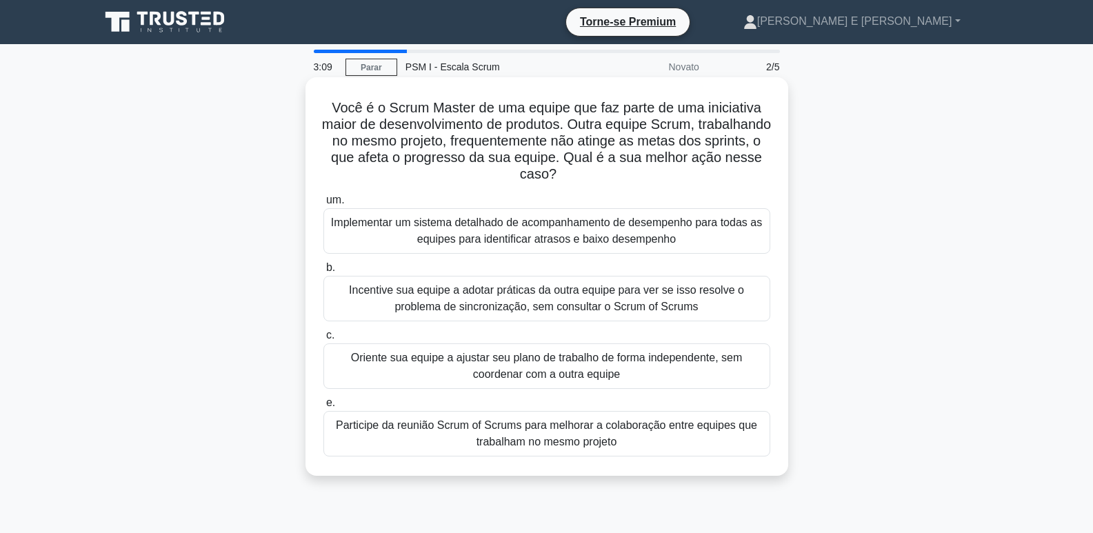
click at [614, 434] on font "Participe da reunião Scrum of Scrums para melhorar a colaboração entre equipes …" at bounding box center [547, 433] width 435 height 33
click at [324, 408] on input "e. Participe da reunião Scrum of Scrums para melhorar a colaboração entre equip…" at bounding box center [324, 403] width 0 height 9
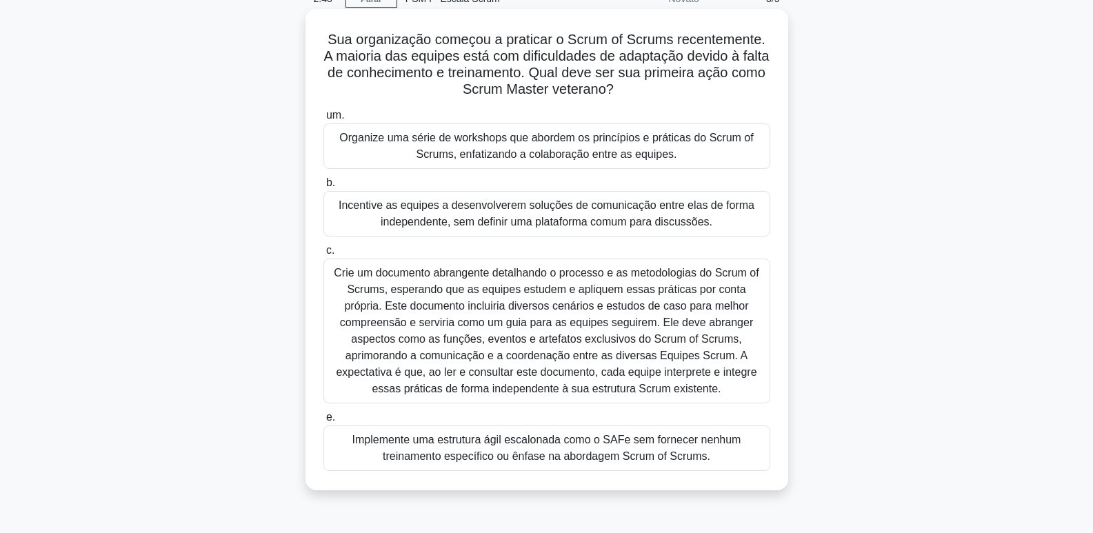
scroll to position [69, 0]
click at [616, 151] on font "Organize uma série de workshops que abordem os princípios e práticas do Scrum o…" at bounding box center [546, 145] width 414 height 28
click at [324, 119] on input "um. Organize uma série de workshops que abordem os princípios e práticas do Scr…" at bounding box center [324, 114] width 0 height 9
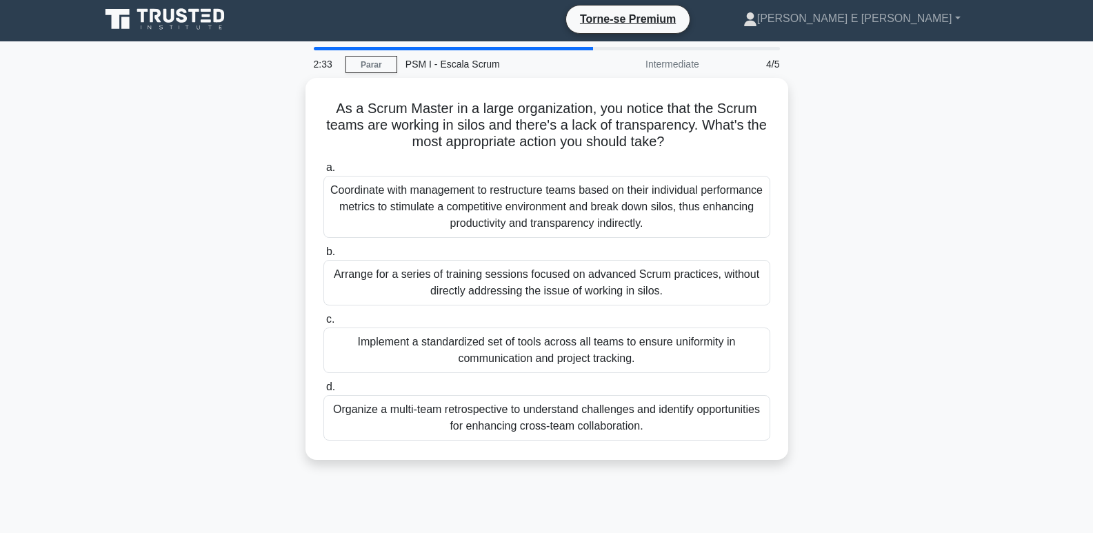
scroll to position [0, 0]
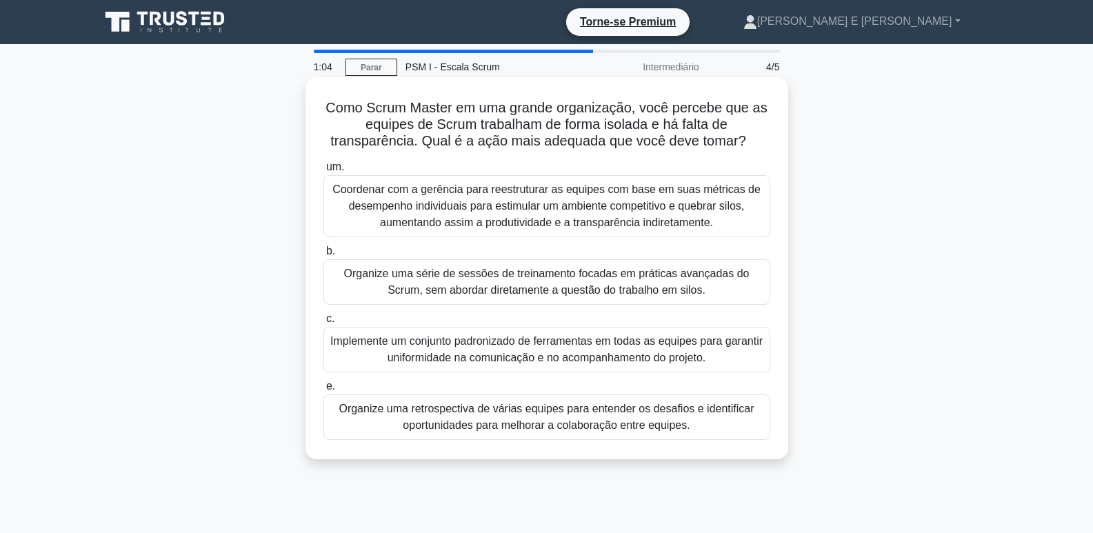
click at [507, 417] on font "Organize uma retrospectiva de várias equipes para entender os desafios e identi…" at bounding box center [547, 417] width 435 height 33
click at [324, 391] on input "e. Organize uma retrospectiva de várias equipes para entender os desafios e ide…" at bounding box center [324, 386] width 0 height 9
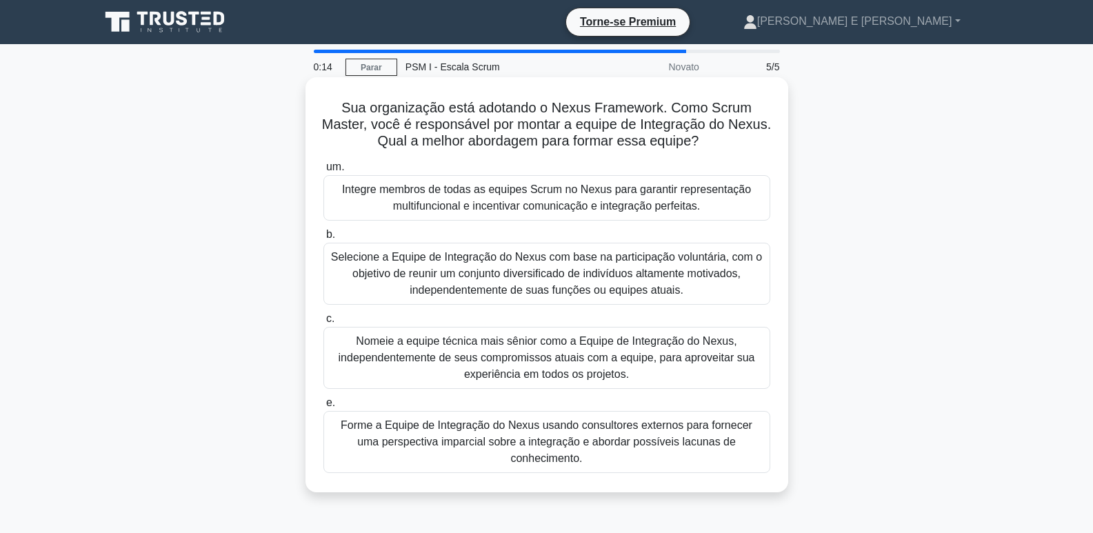
click at [621, 272] on font "Selecione a Equipe de Integração do Nexus com base na participação voluntária, …" at bounding box center [546, 273] width 431 height 45
click at [324, 239] on input "b. Selecione a Equipe de Integração do Nexus com base na participação voluntári…" at bounding box center [324, 234] width 0 height 9
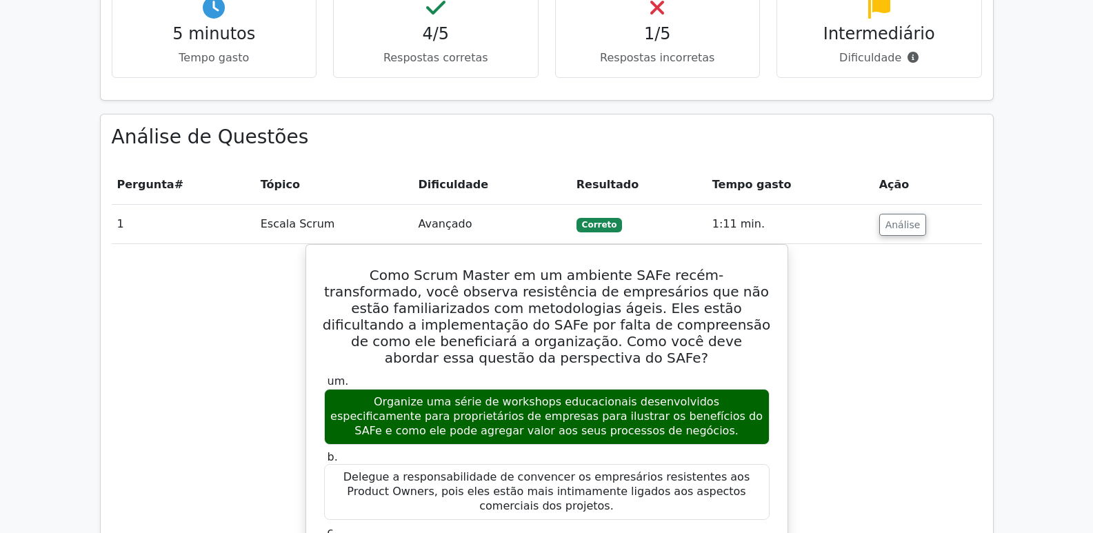
scroll to position [897, 0]
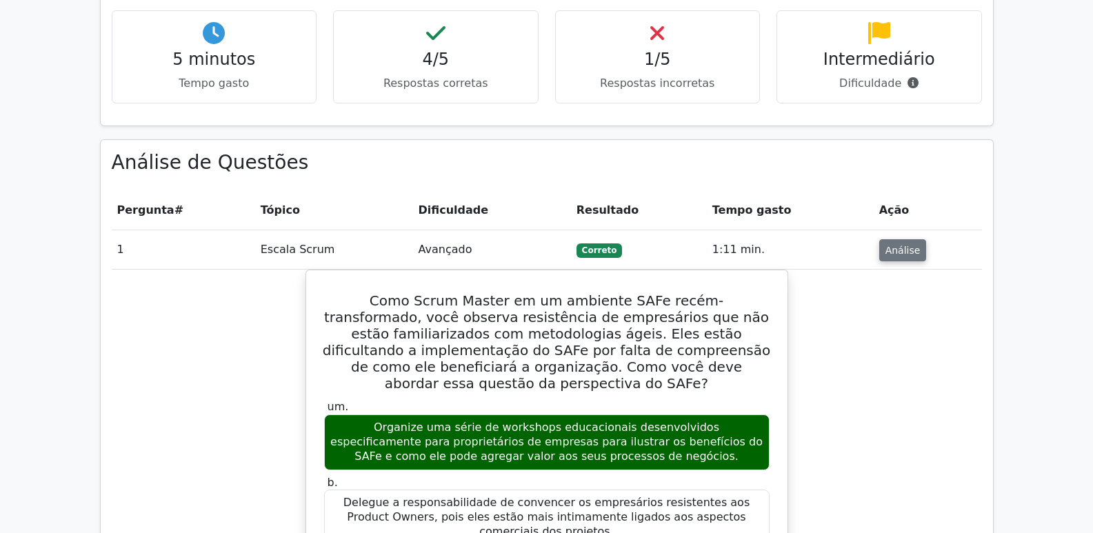
click at [897, 245] on font "Análise" at bounding box center [903, 250] width 35 height 11
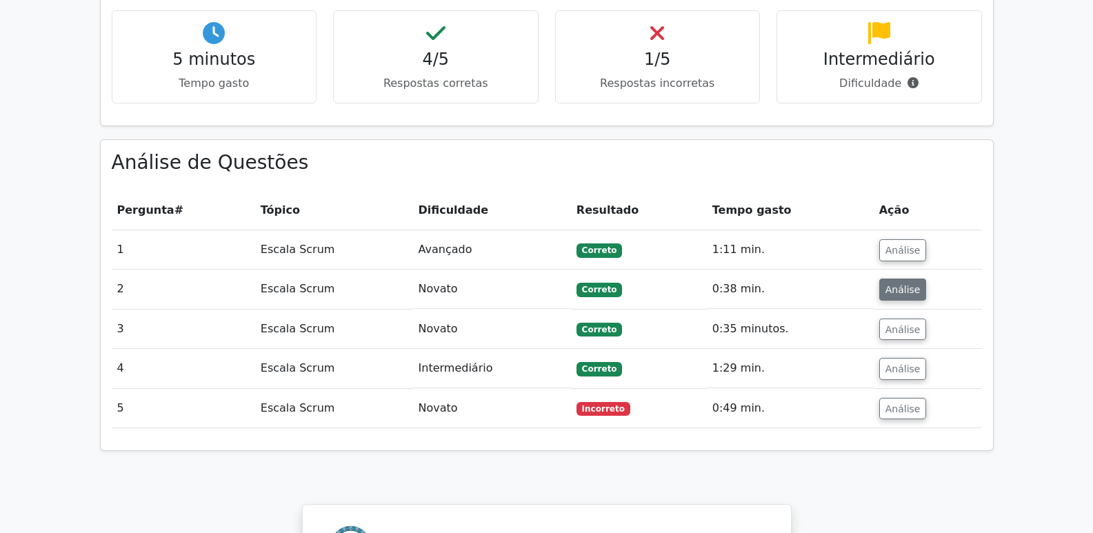
click at [899, 284] on font "Análise" at bounding box center [903, 289] width 35 height 11
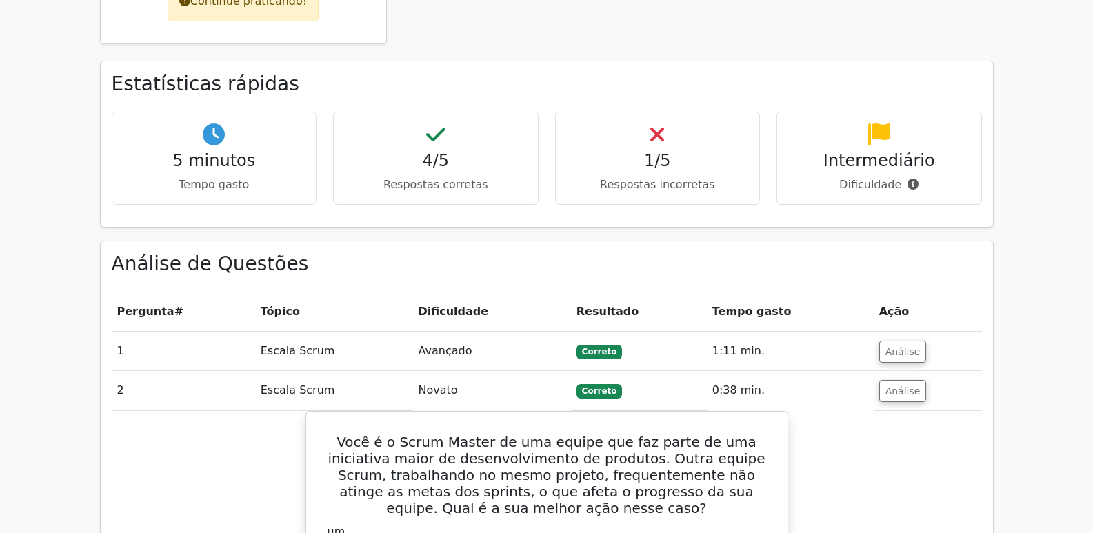
scroll to position [759, 0]
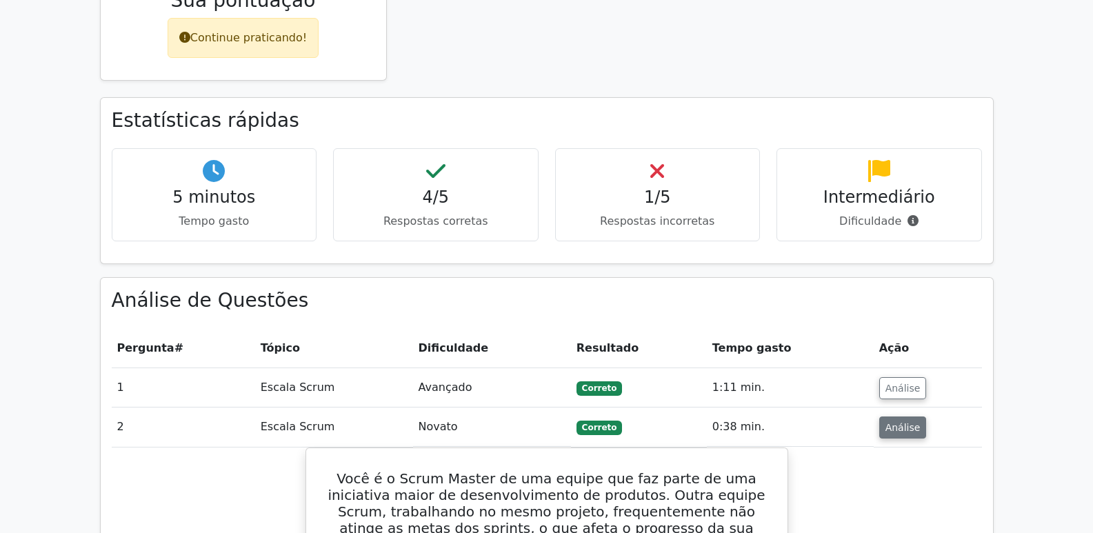
click at [900, 422] on font "Análise" at bounding box center [903, 427] width 35 height 11
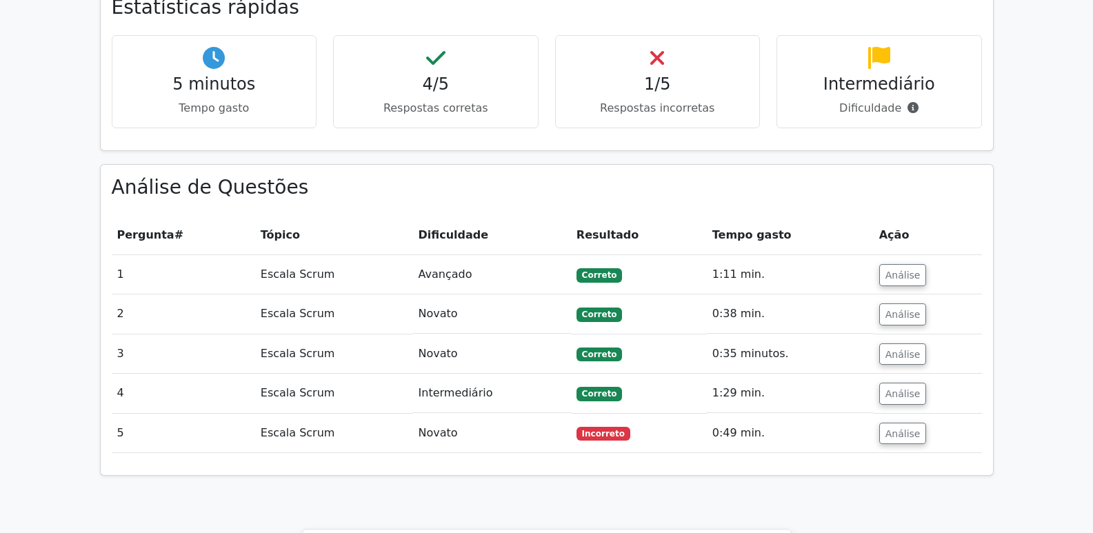
scroll to position [897, 0]
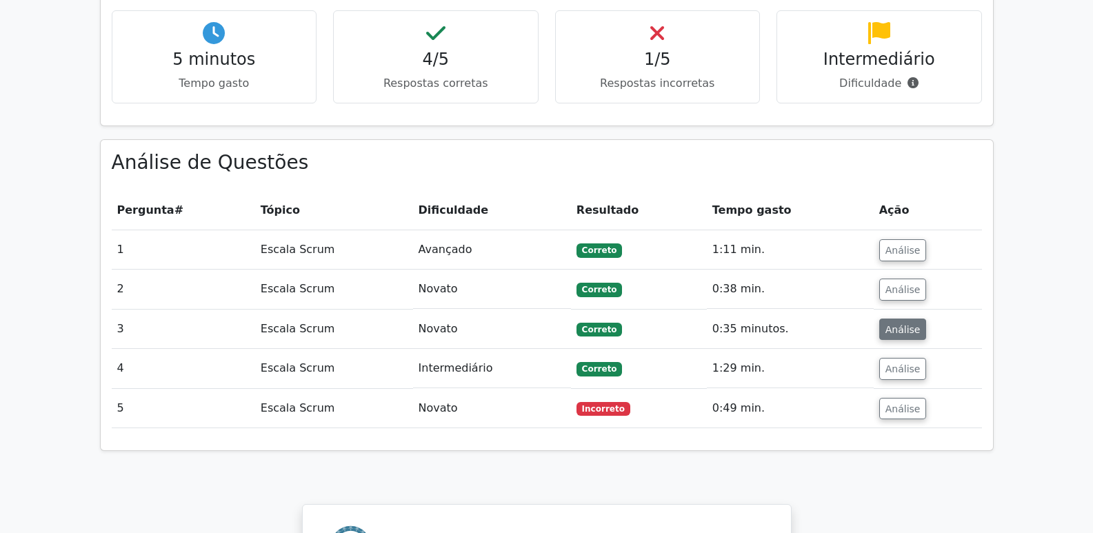
click at [895, 324] on font "Análise" at bounding box center [903, 329] width 35 height 11
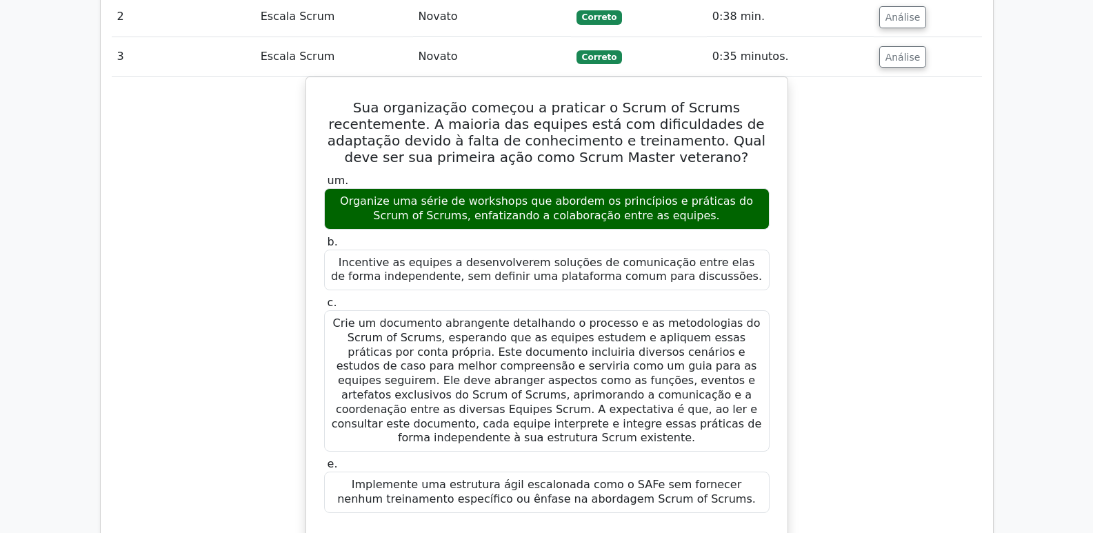
scroll to position [1035, 0]
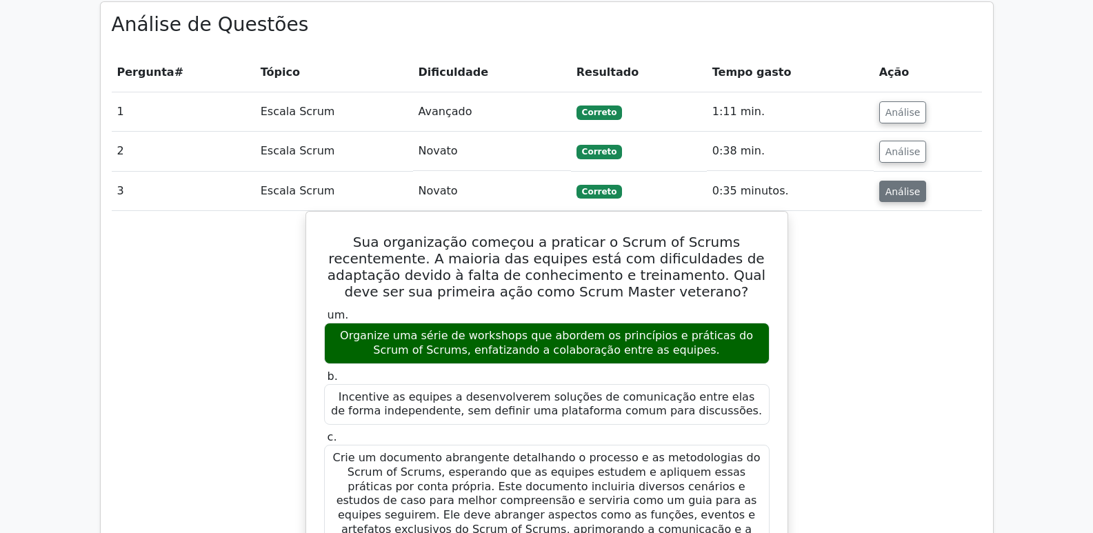
click at [895, 186] on font "Análise" at bounding box center [903, 191] width 35 height 11
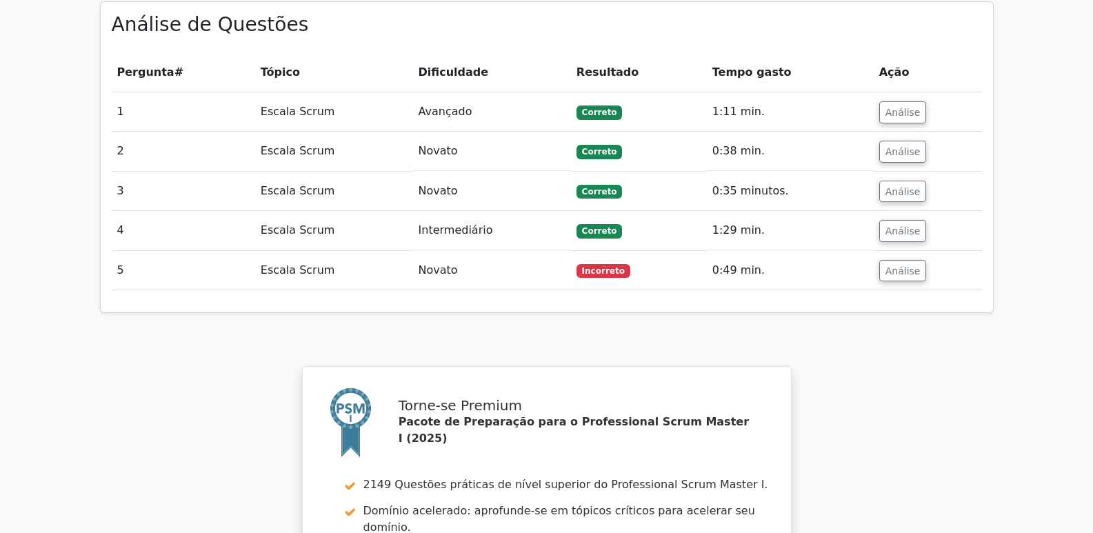
click at [929, 211] on td "Análise" at bounding box center [928, 230] width 108 height 39
click at [903, 226] on font "Análise" at bounding box center [903, 231] width 35 height 11
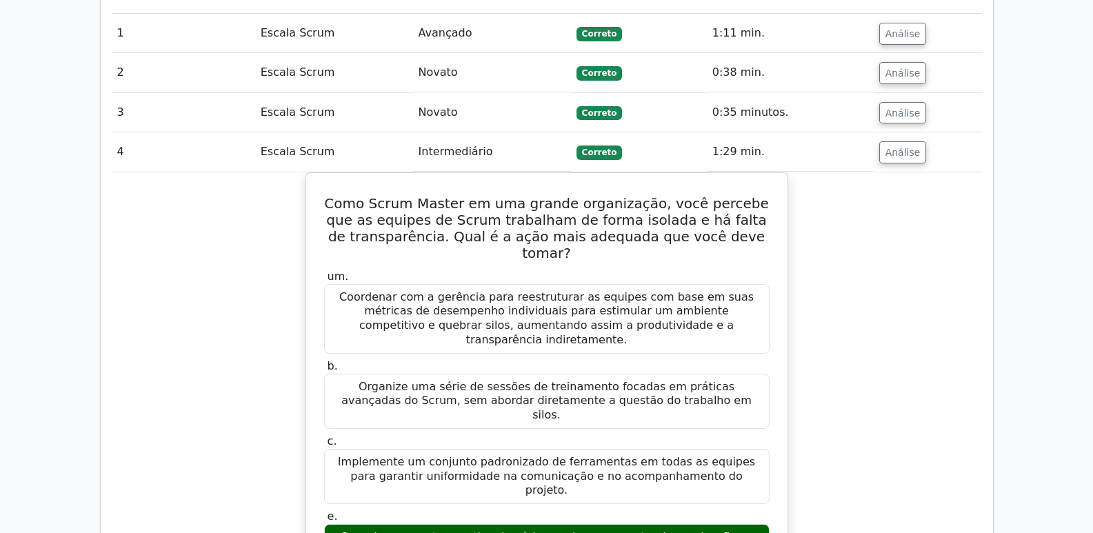
scroll to position [1104, 0]
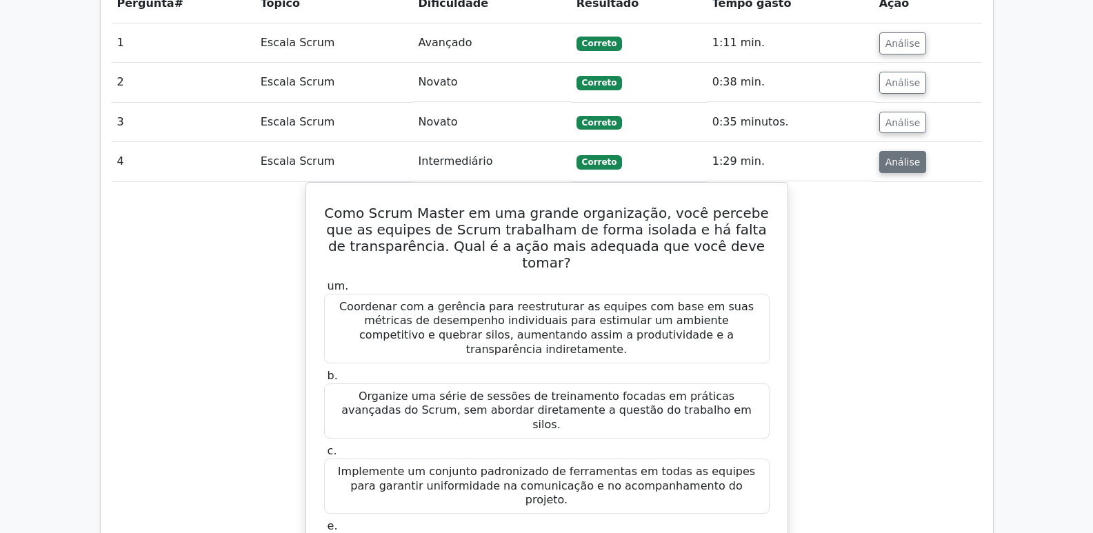
click at [893, 157] on font "Análise" at bounding box center [903, 162] width 35 height 11
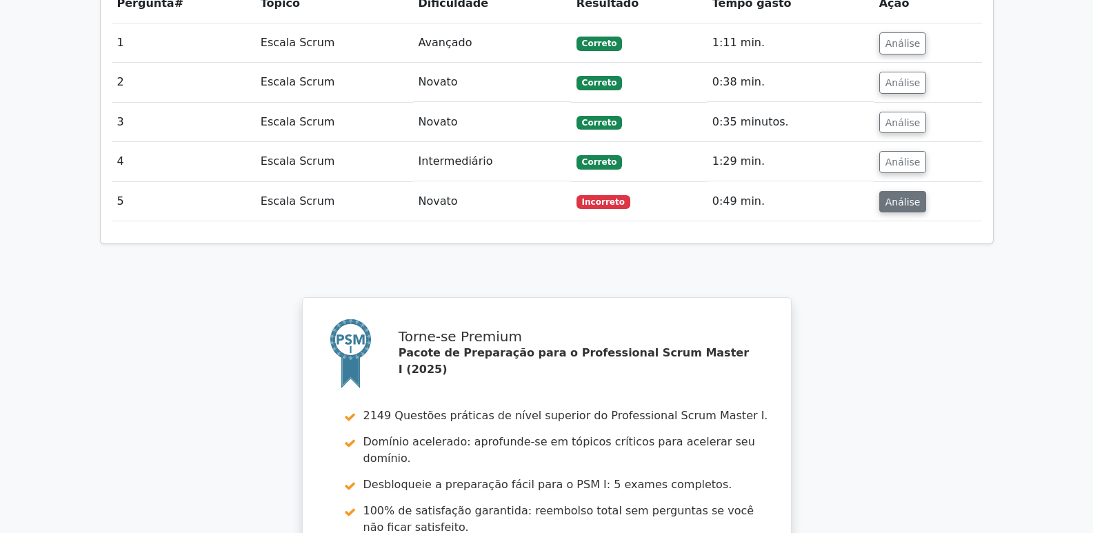
click at [907, 196] on font "Análise" at bounding box center [903, 201] width 35 height 11
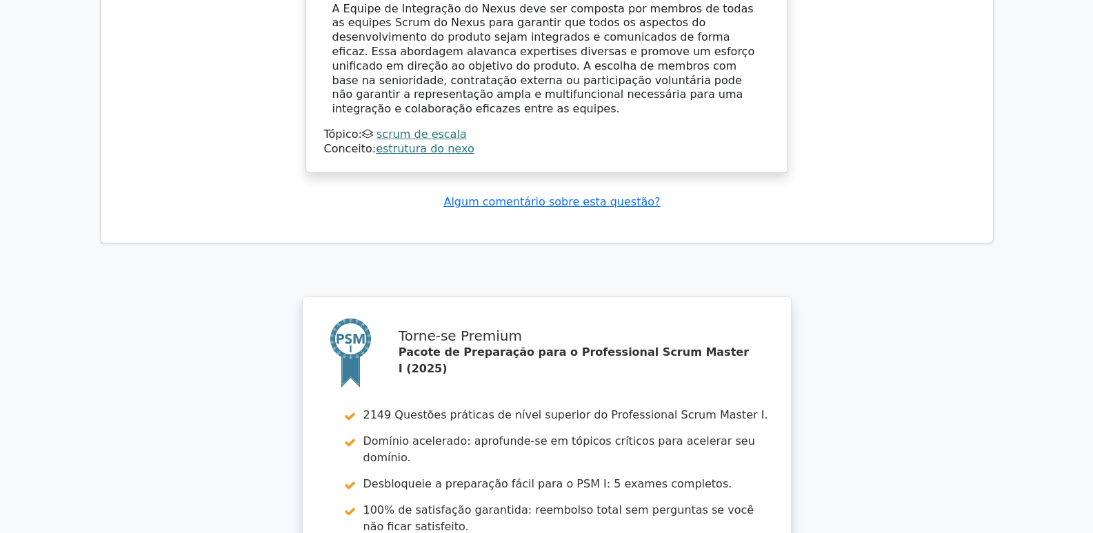
scroll to position [2000, 0]
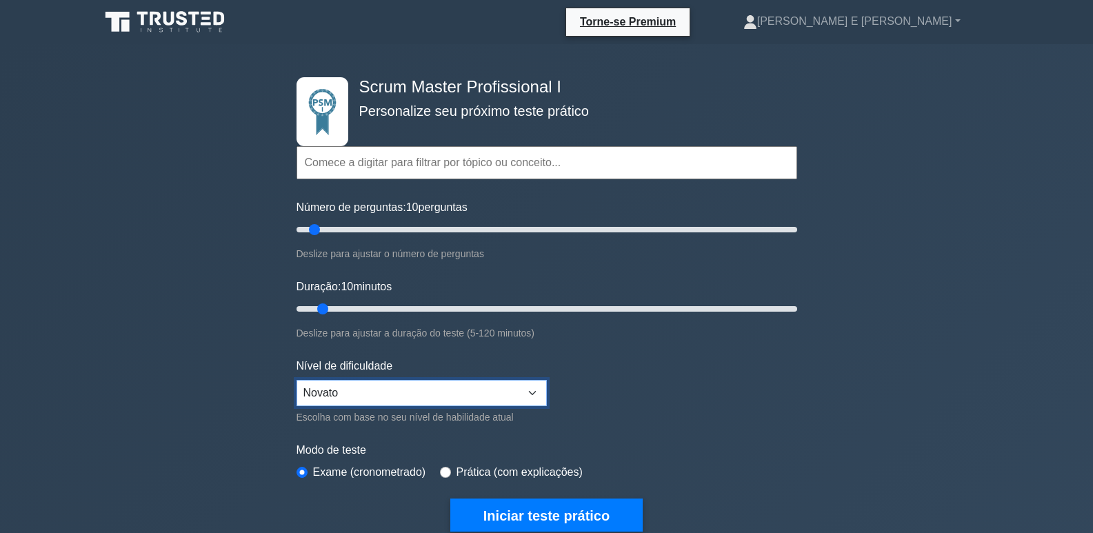
click at [521, 395] on select "Novato Intermediário Especialista" at bounding box center [422, 393] width 250 height 26
select select "intermediate"
click at [297, 380] on select "Novato Intermediário Especialista" at bounding box center [422, 393] width 250 height 26
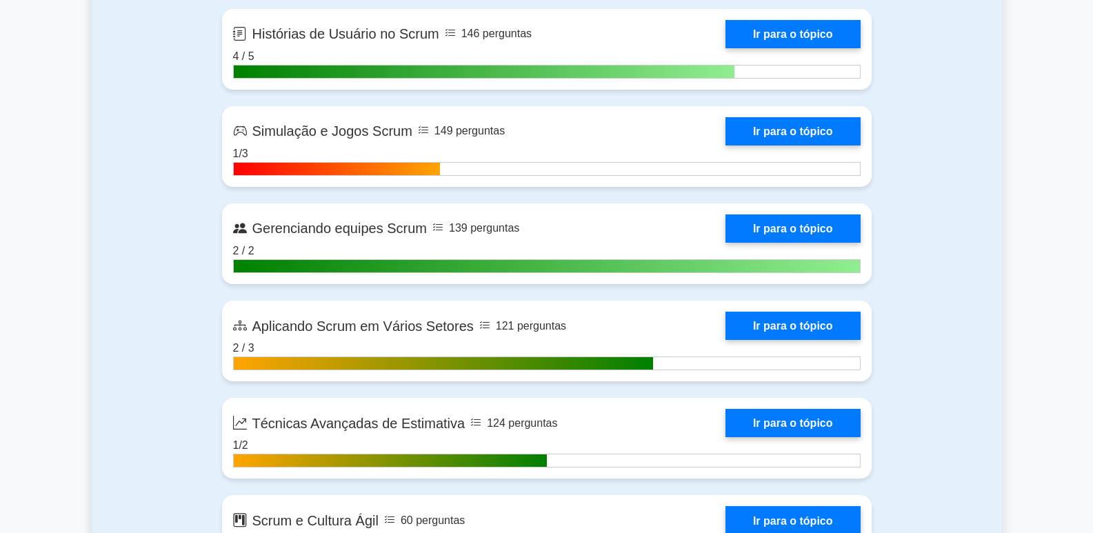
scroll to position [2690, 0]
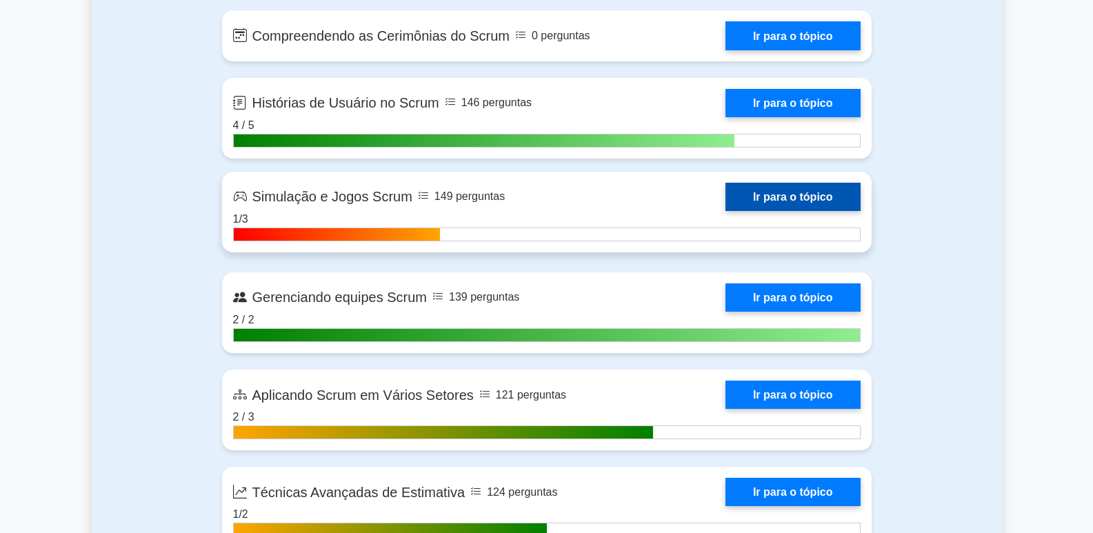
click at [726, 209] on link "Ir para o tópico" at bounding box center [793, 197] width 135 height 28
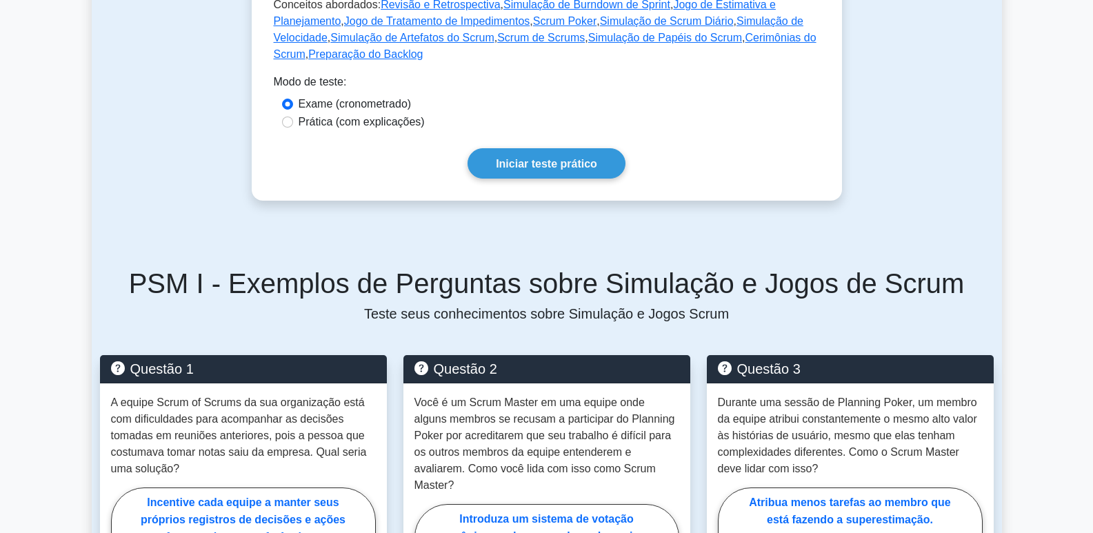
scroll to position [621, 0]
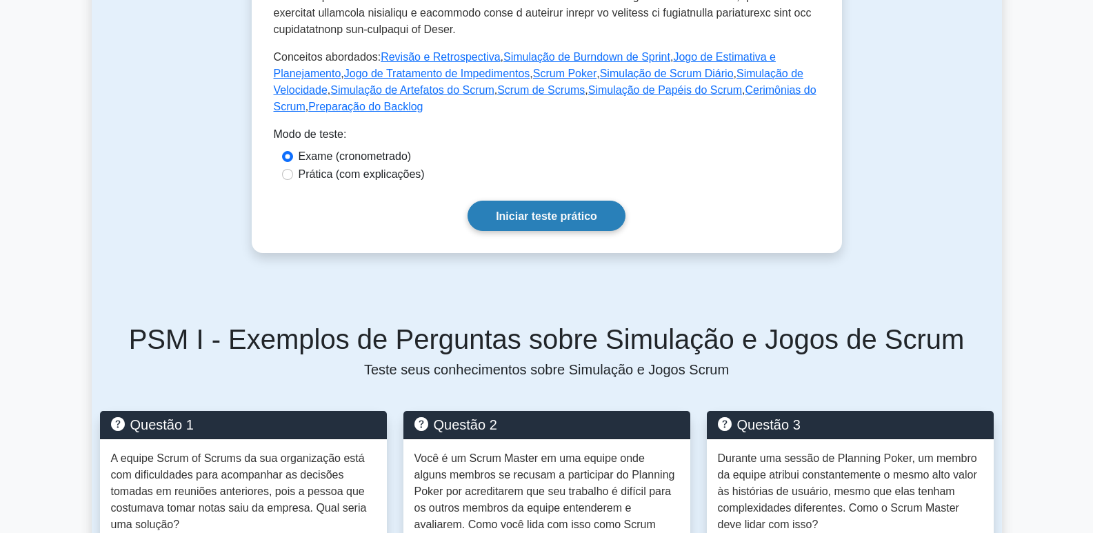
click at [577, 216] on font "Iniciar teste prático" at bounding box center [546, 216] width 101 height 12
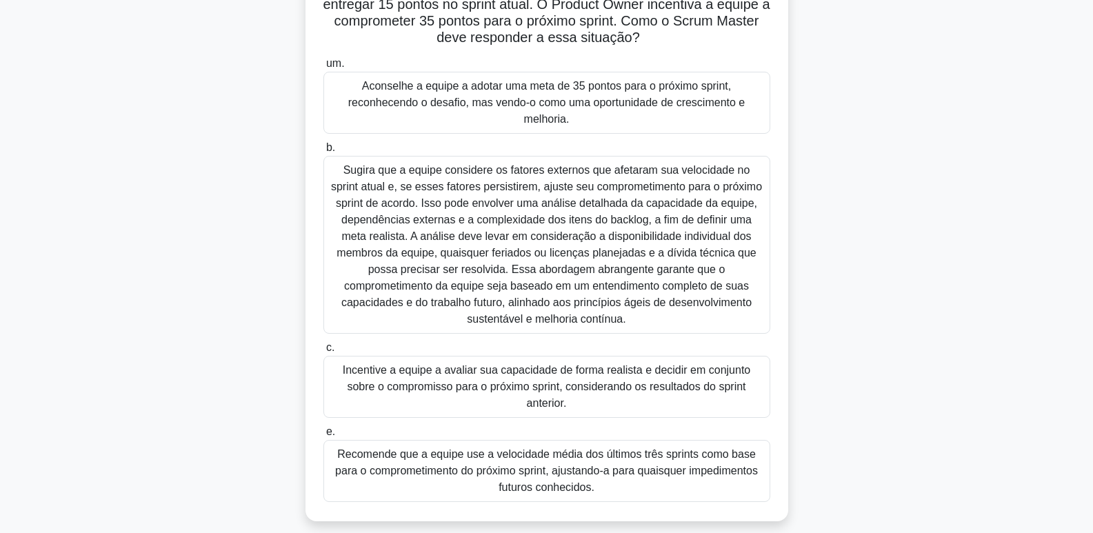
scroll to position [138, 0]
click at [566, 243] on font "Sugira que a equipe considere os fatores externos que afetaram sua velocidade n…" at bounding box center [546, 243] width 431 height 161
click at [324, 151] on input "b." at bounding box center [324, 146] width 0 height 9
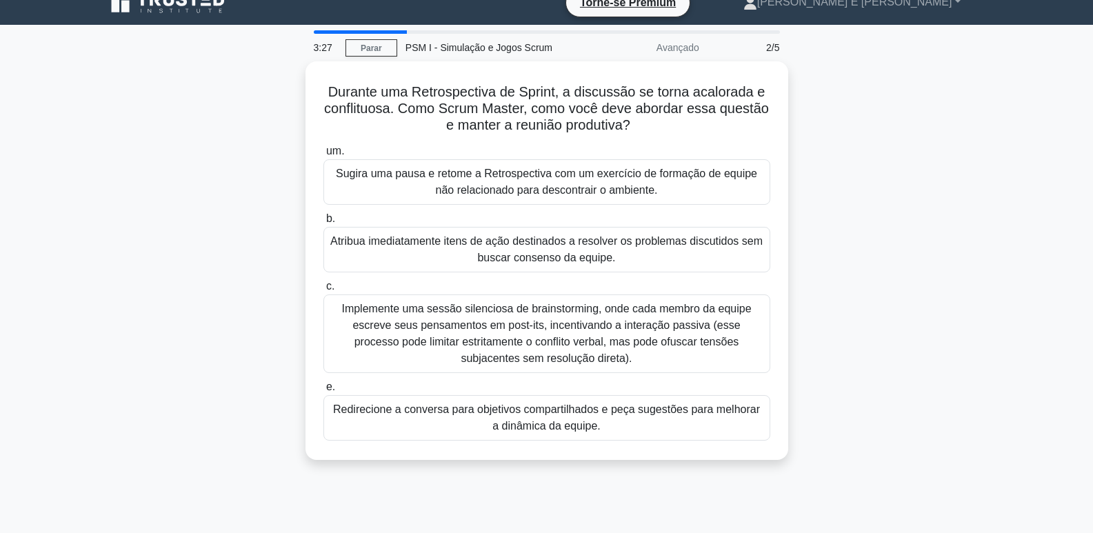
scroll to position [0, 0]
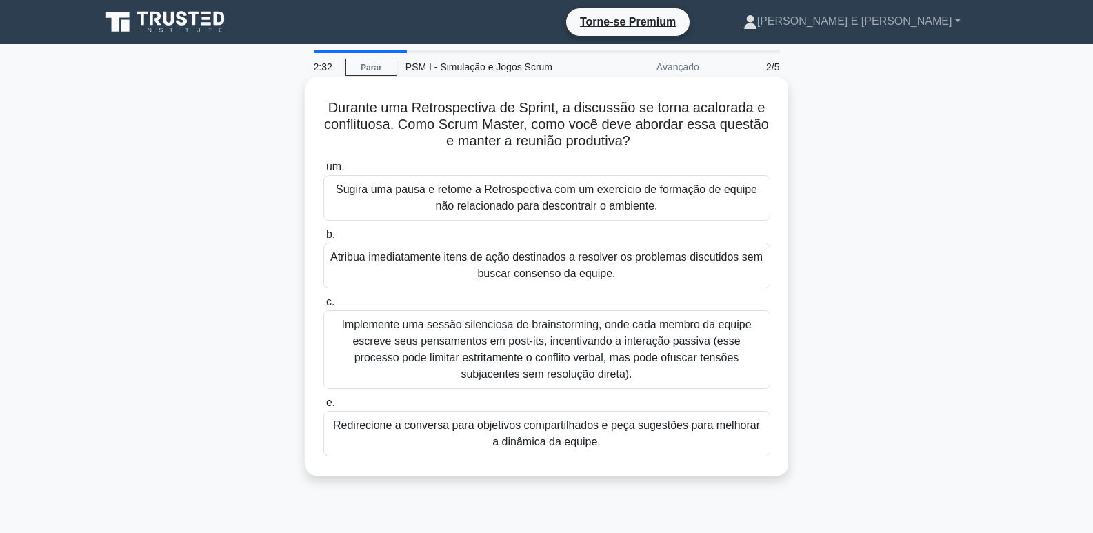
click at [509, 435] on font "Redirecione a conversa para objetivos compartilhados e peça sugestões para melh…" at bounding box center [546, 433] width 427 height 28
click at [324, 408] on input "e. Redirecione a conversa para objetivos compartilhados e peça sugestões para m…" at bounding box center [324, 403] width 0 height 9
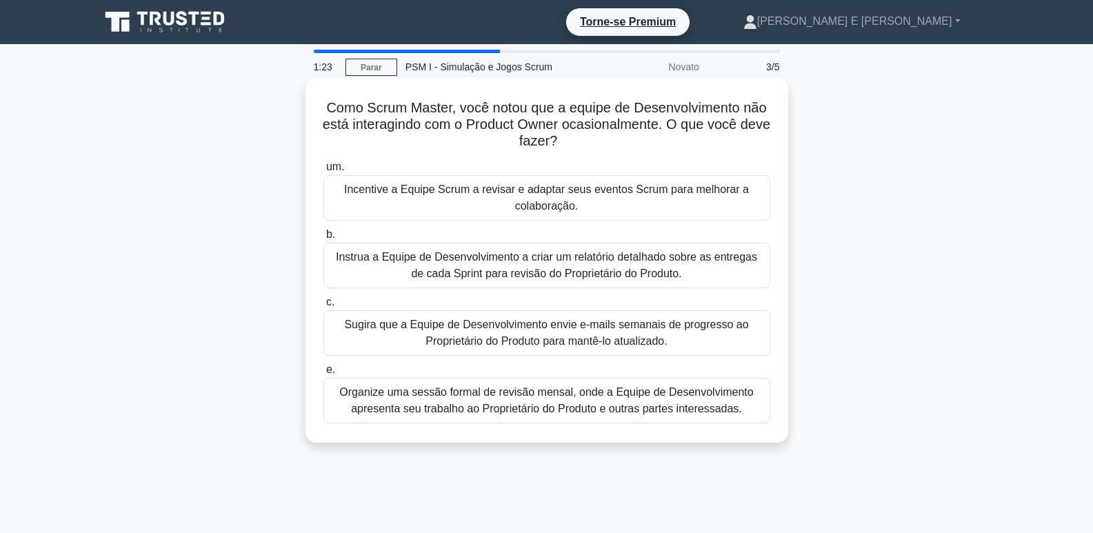
click at [621, 197] on font "Incentive a Equipe Scrum a revisar e adaptar seus eventos Scrum para melhorar a…" at bounding box center [546, 197] width 405 height 28
click at [324, 172] on input "um. Incentive a Equipe Scrum a revisar e adaptar seus eventos Scrum para melhor…" at bounding box center [324, 167] width 0 height 9
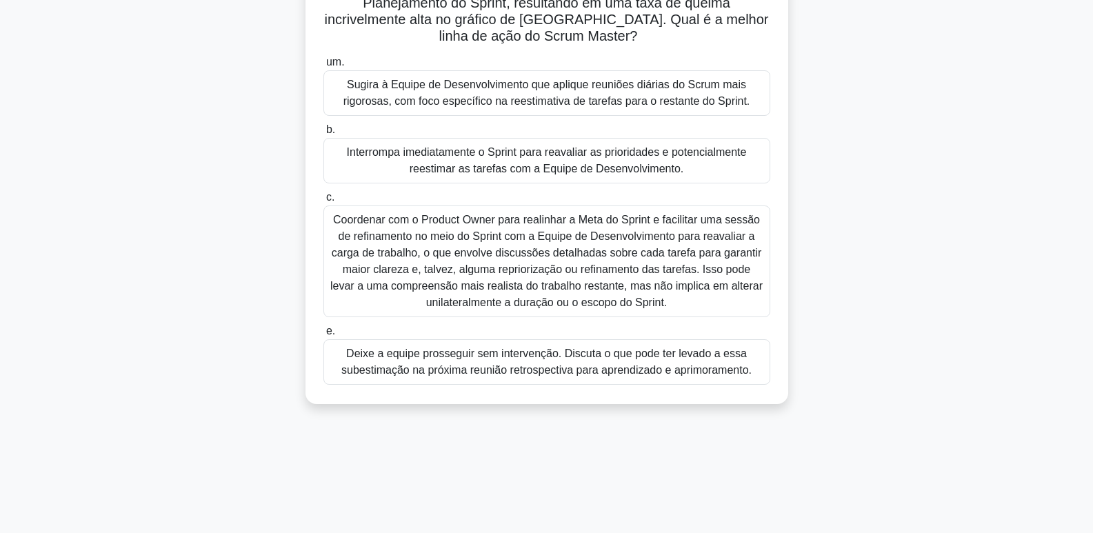
scroll to position [69, 0]
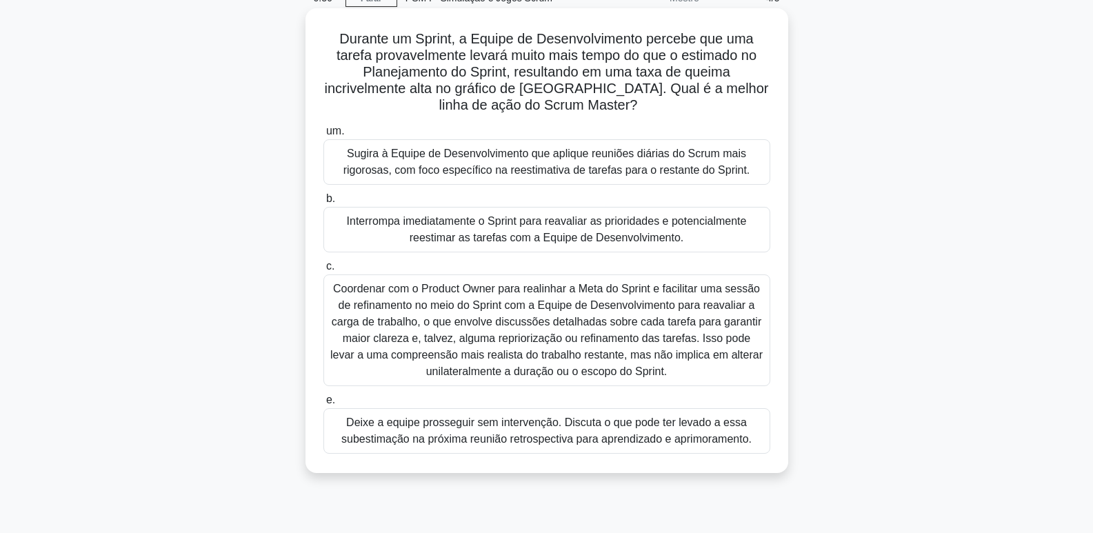
click at [527, 326] on font "Coordenar com o Product Owner para realinhar a Meta do Sprint e facilitar uma s…" at bounding box center [546, 330] width 432 height 95
click at [324, 271] on input "c. Coordenar com o Product Owner para realinhar a Meta do Sprint e facilitar um…" at bounding box center [324, 266] width 0 height 9
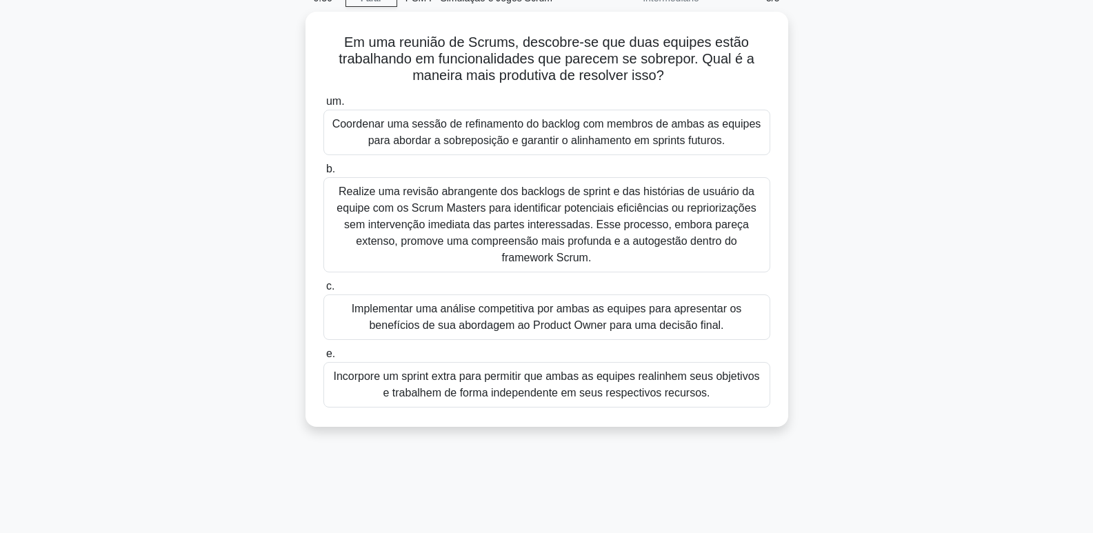
scroll to position [0, 0]
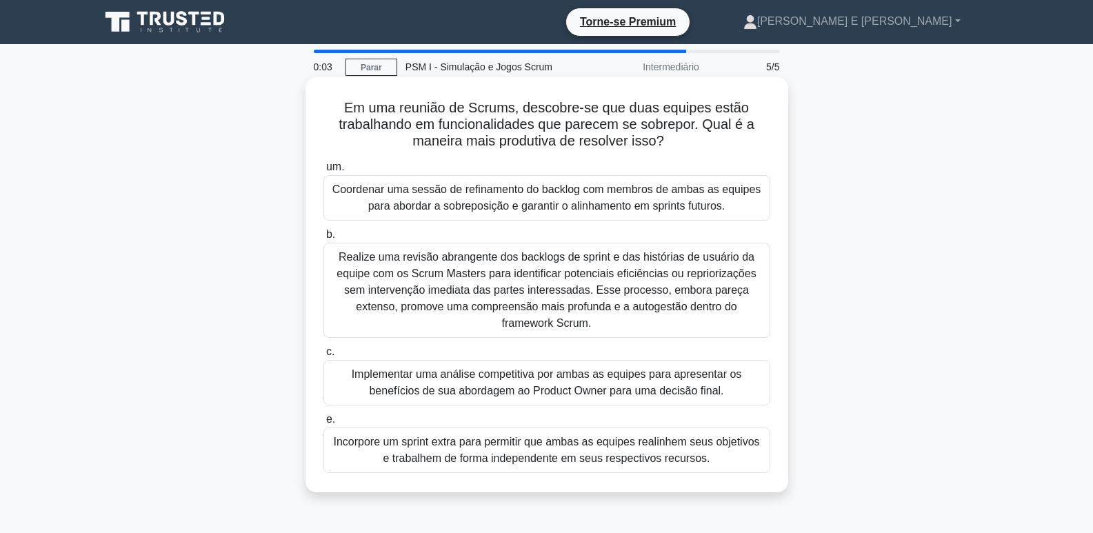
click at [677, 194] on font "Coordenar uma sessão de refinamento do backlog com membros de ambas as equipes …" at bounding box center [546, 197] width 429 height 28
click at [324, 172] on input "um. Coordenar uma sessão de refinamento do backlog com membros de ambas as equi…" at bounding box center [324, 167] width 0 height 9
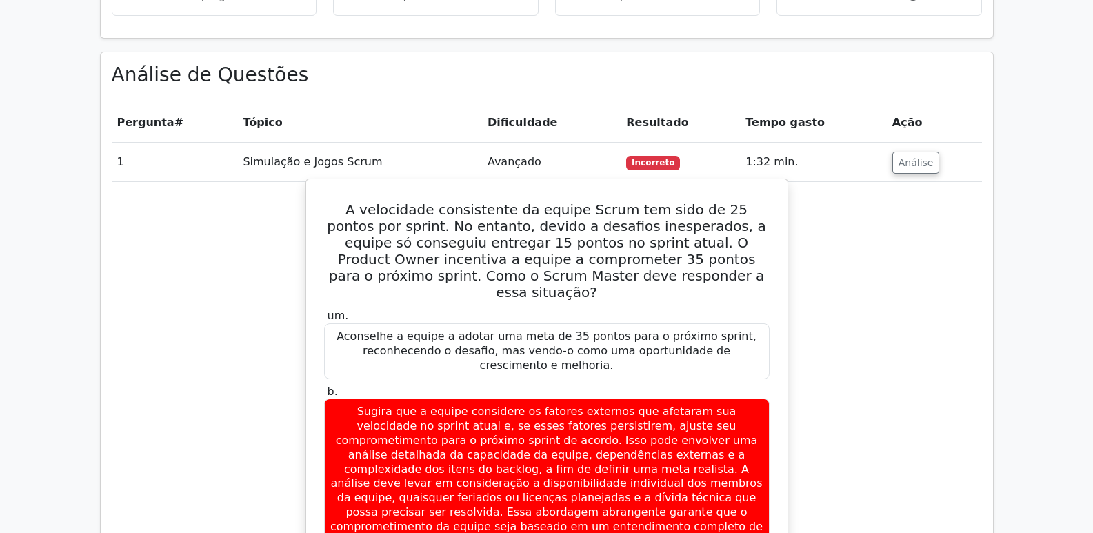
scroll to position [966, 0]
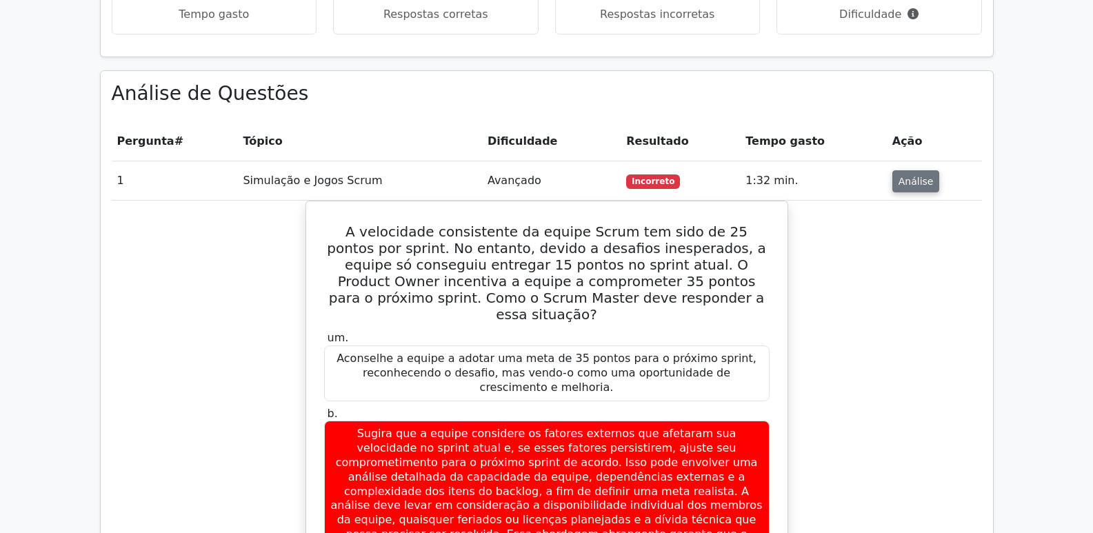
click at [906, 176] on font "Análise" at bounding box center [916, 181] width 35 height 11
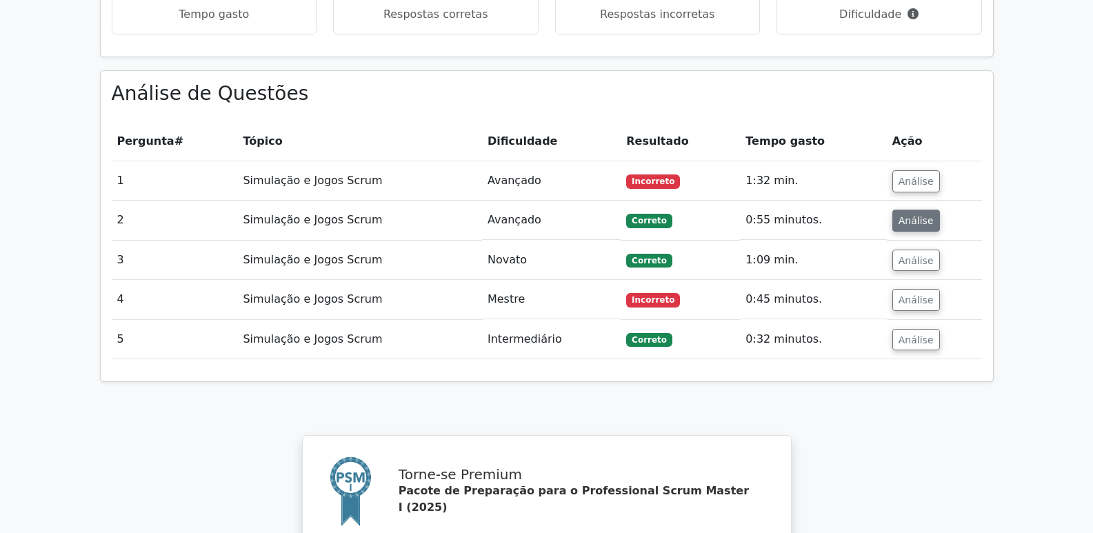
click at [914, 215] on font "Análise" at bounding box center [916, 220] width 35 height 11
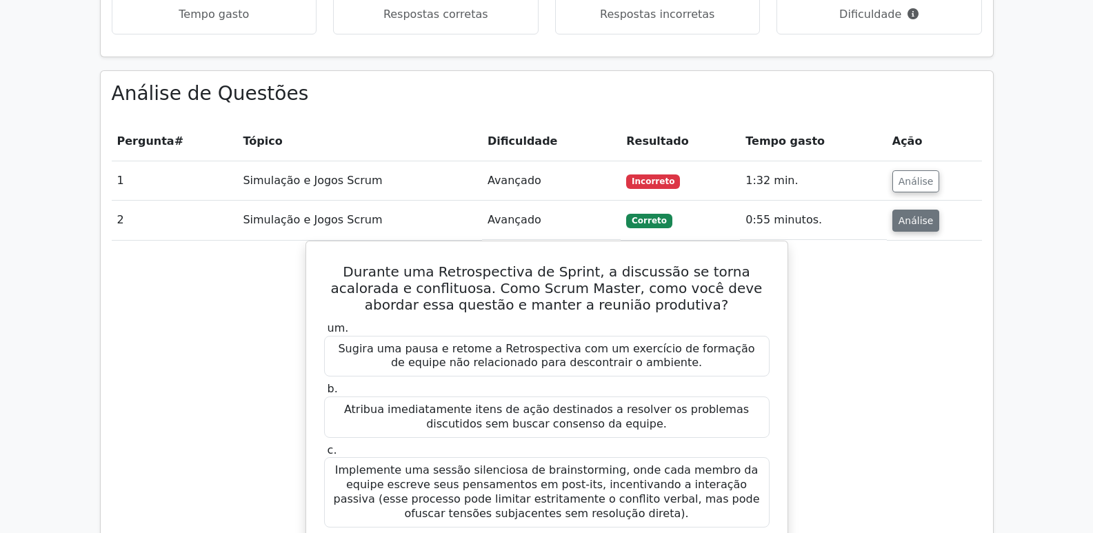
click at [913, 215] on font "Análise" at bounding box center [916, 220] width 35 height 11
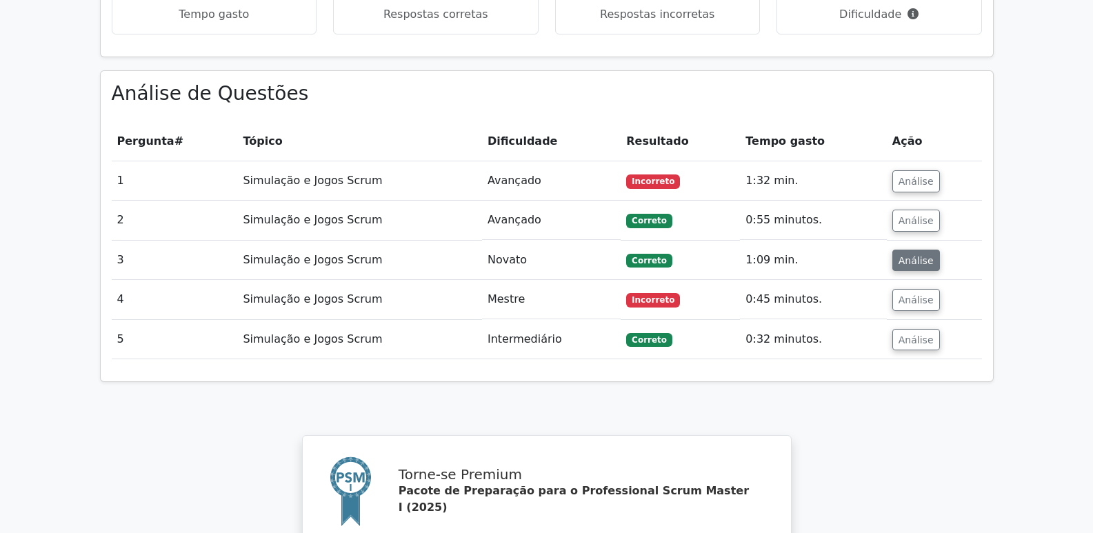
click at [907, 255] on font "Análise" at bounding box center [916, 260] width 35 height 11
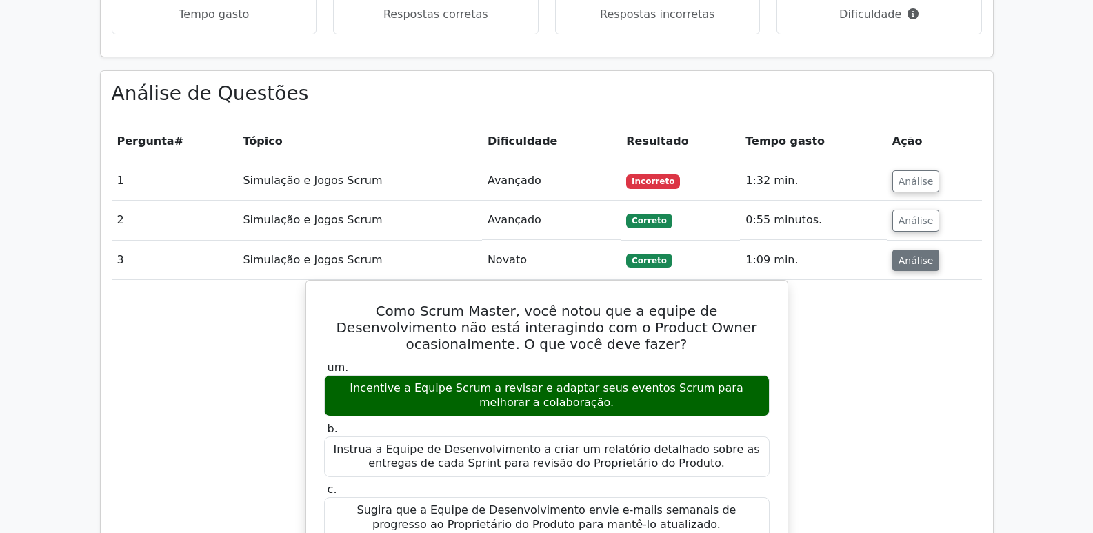
click at [917, 255] on font "Análise" at bounding box center [916, 260] width 35 height 11
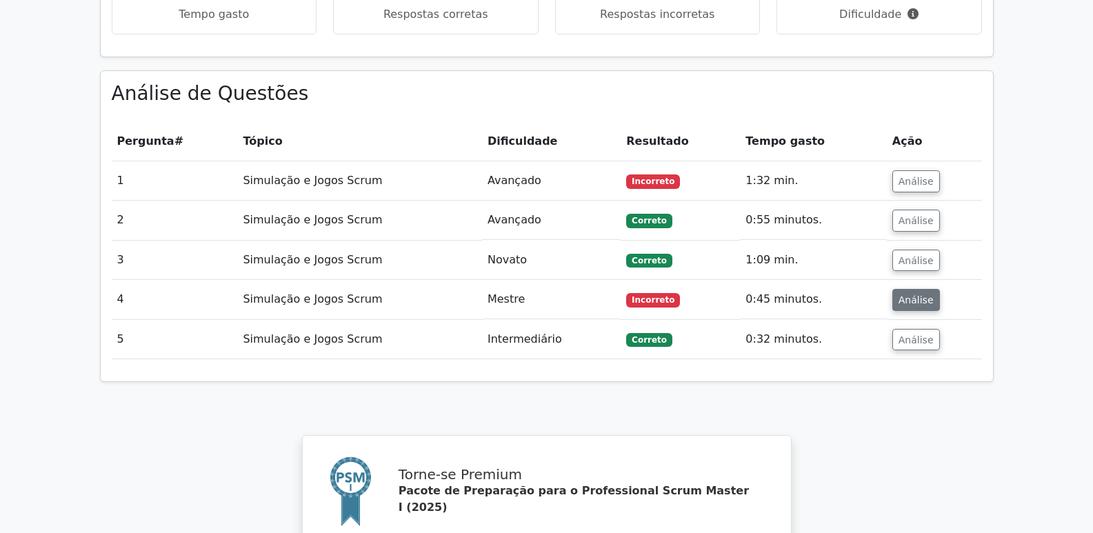
click at [924, 295] on font "Análise" at bounding box center [916, 300] width 35 height 11
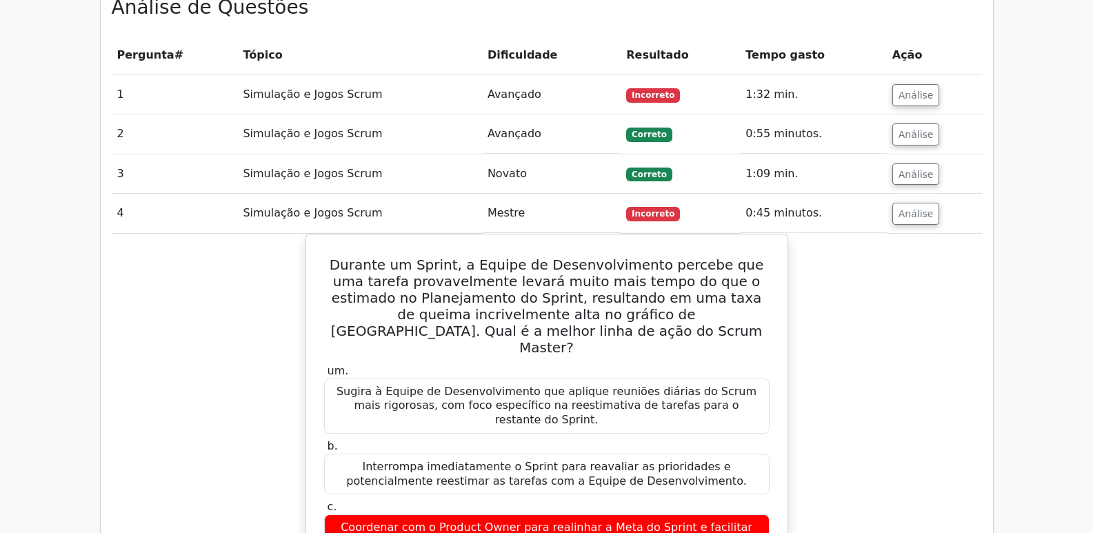
scroll to position [1035, 0]
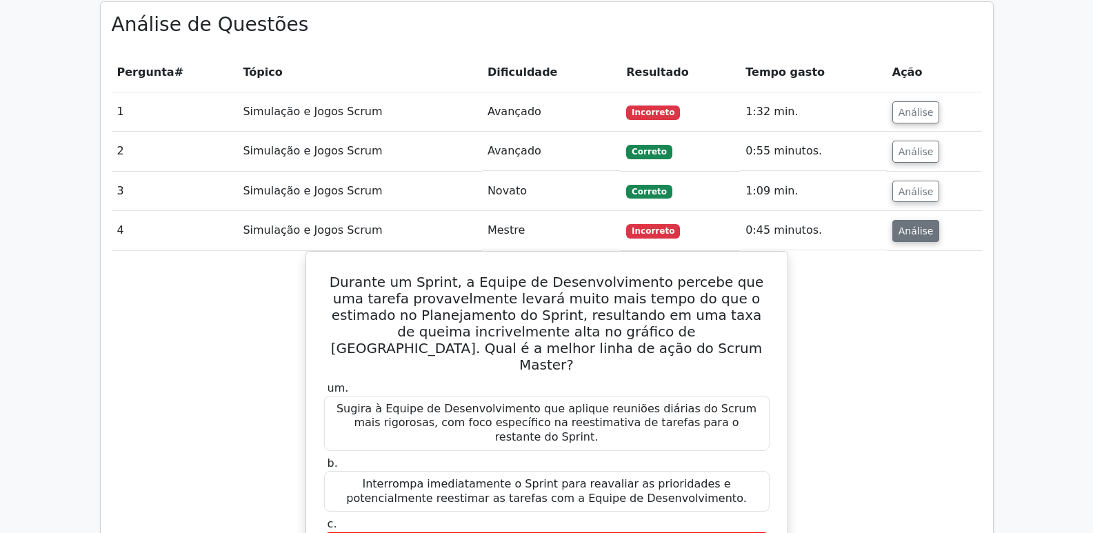
click at [906, 226] on font "Análise" at bounding box center [916, 231] width 35 height 11
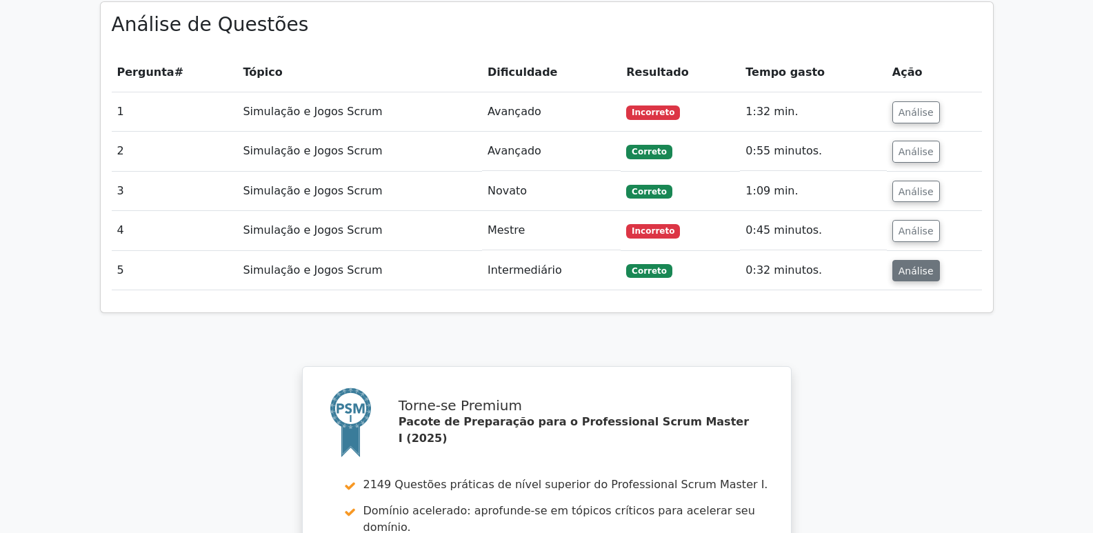
click at [911, 265] on font "Análise" at bounding box center [916, 270] width 35 height 11
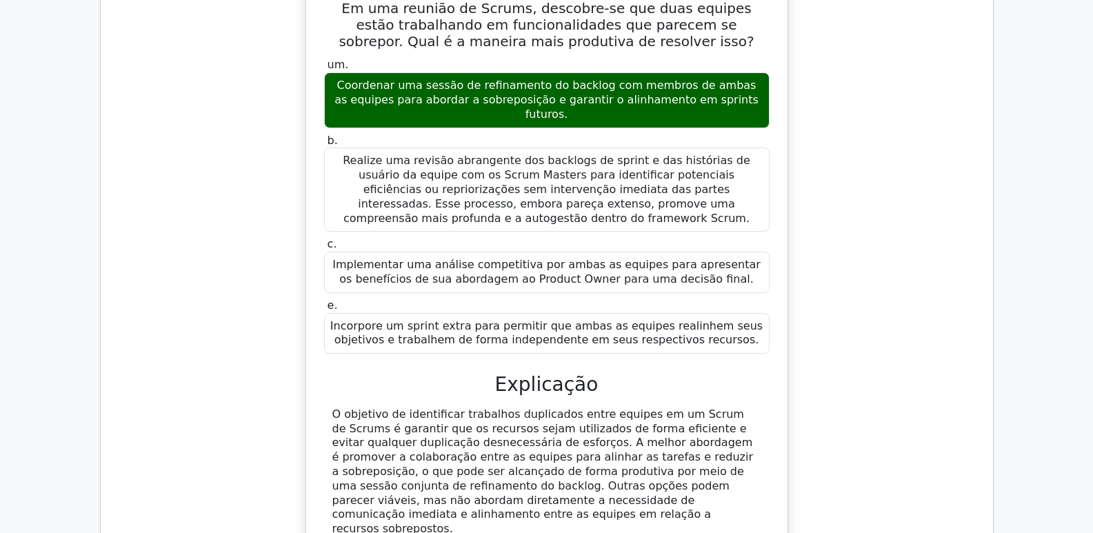
scroll to position [1380, 0]
